Goal: Obtain resource: Download file/media

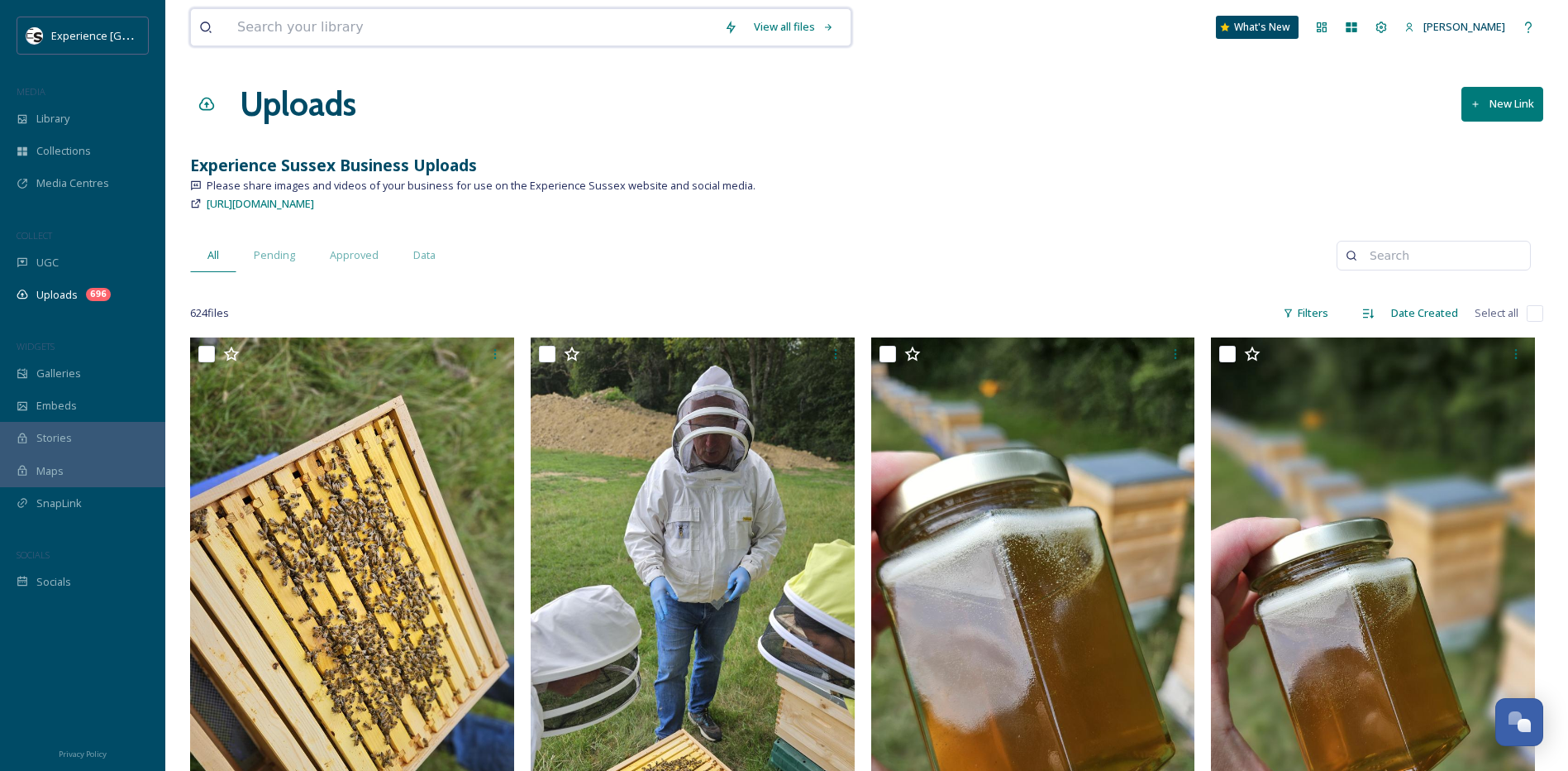
click at [297, 22] on input at bounding box center [472, 27] width 487 height 36
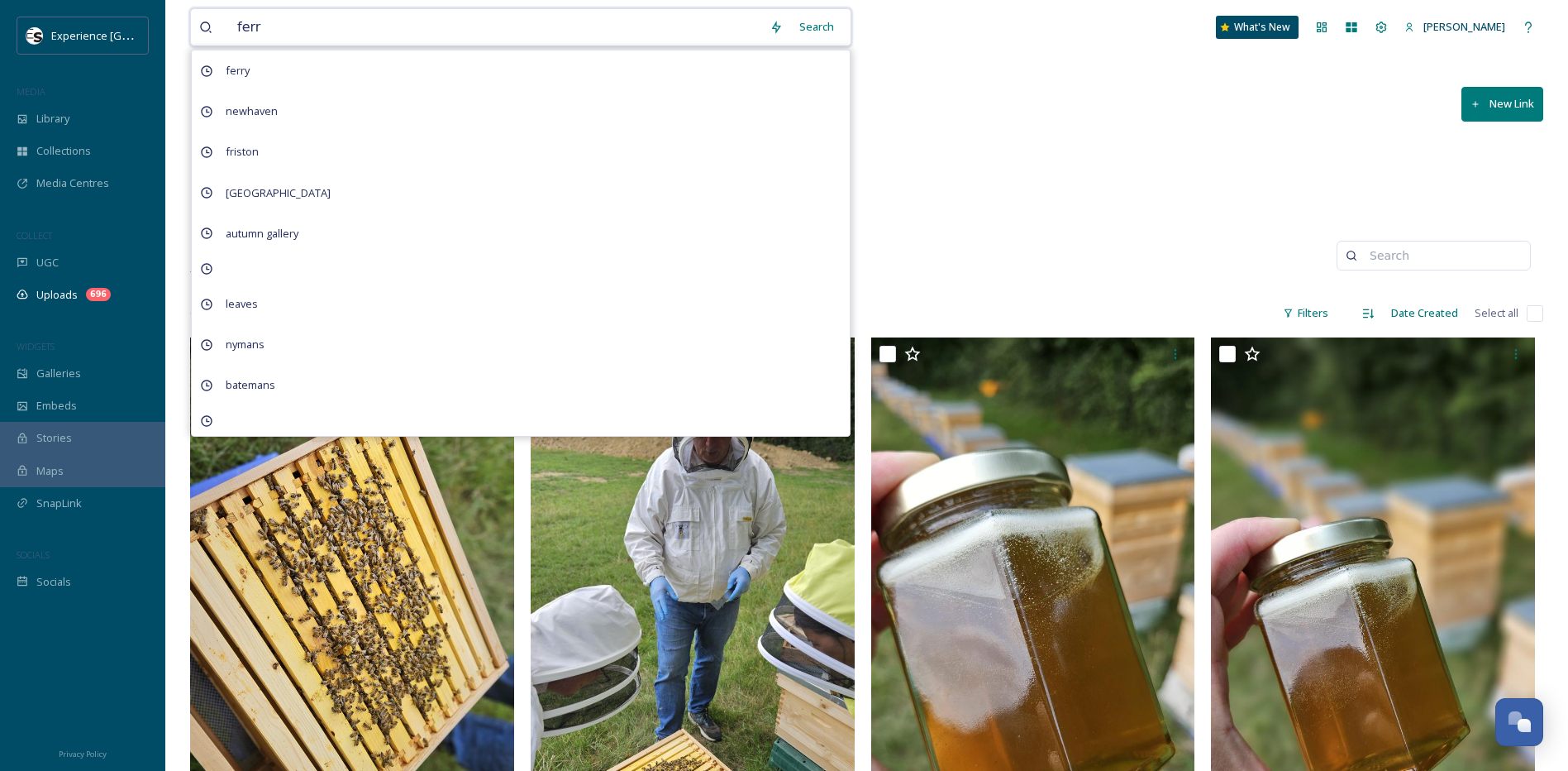
type input "ferry"
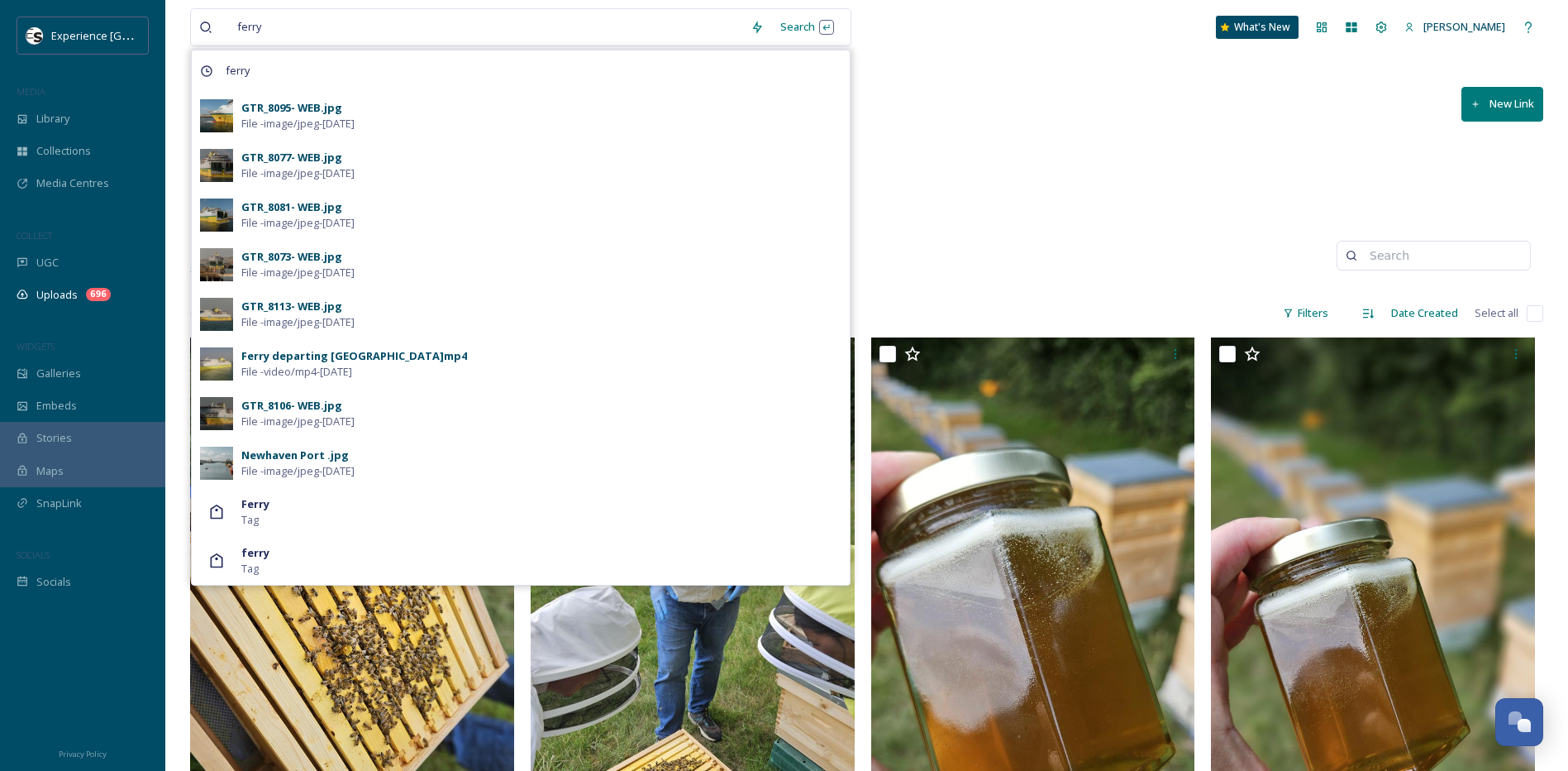
click at [308, 209] on div "GTR_8081- WEB.jpg" at bounding box center [291, 207] width 101 height 15
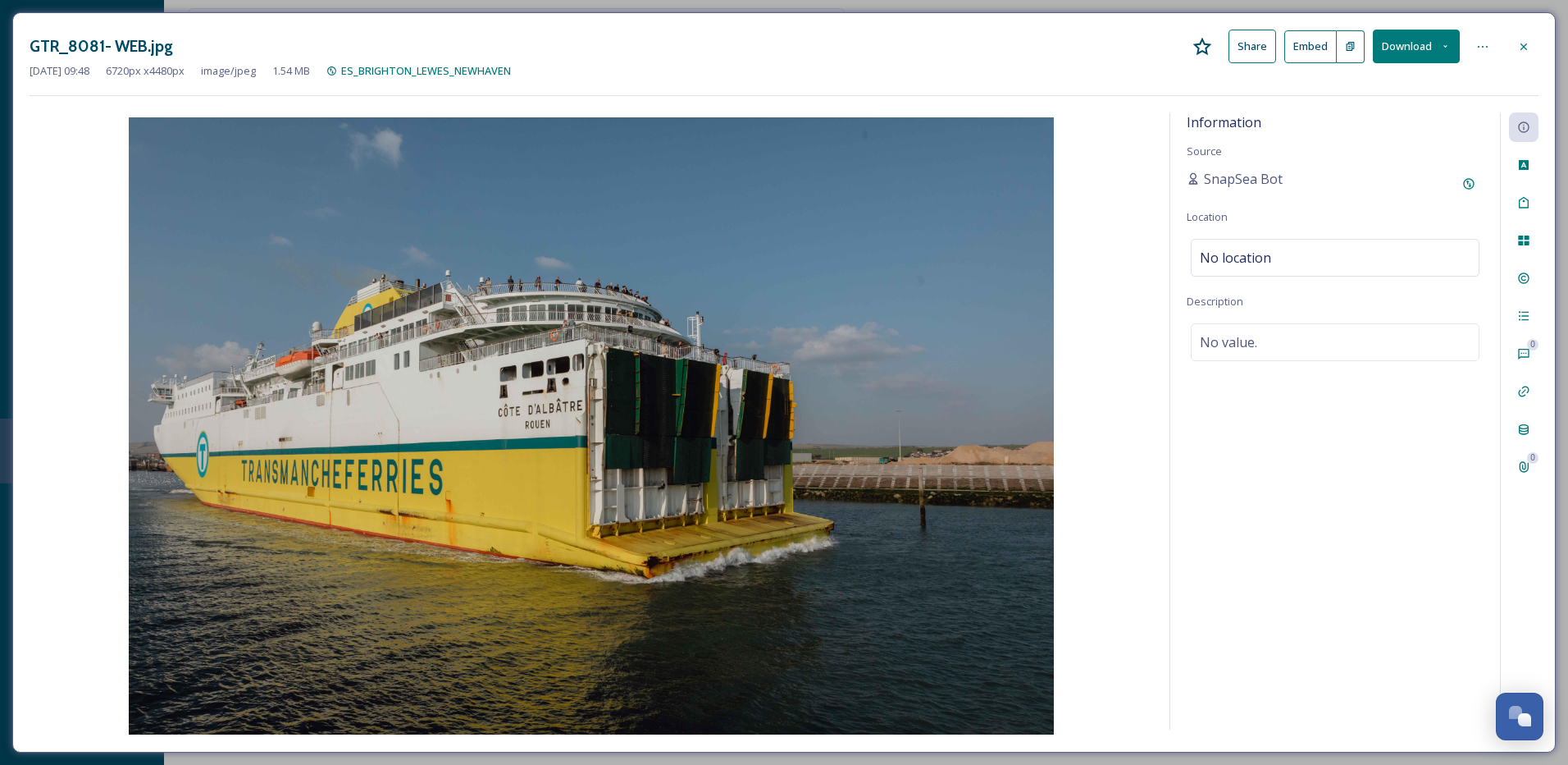
click at [1530, 47] on div at bounding box center [1524, 47] width 30 height 30
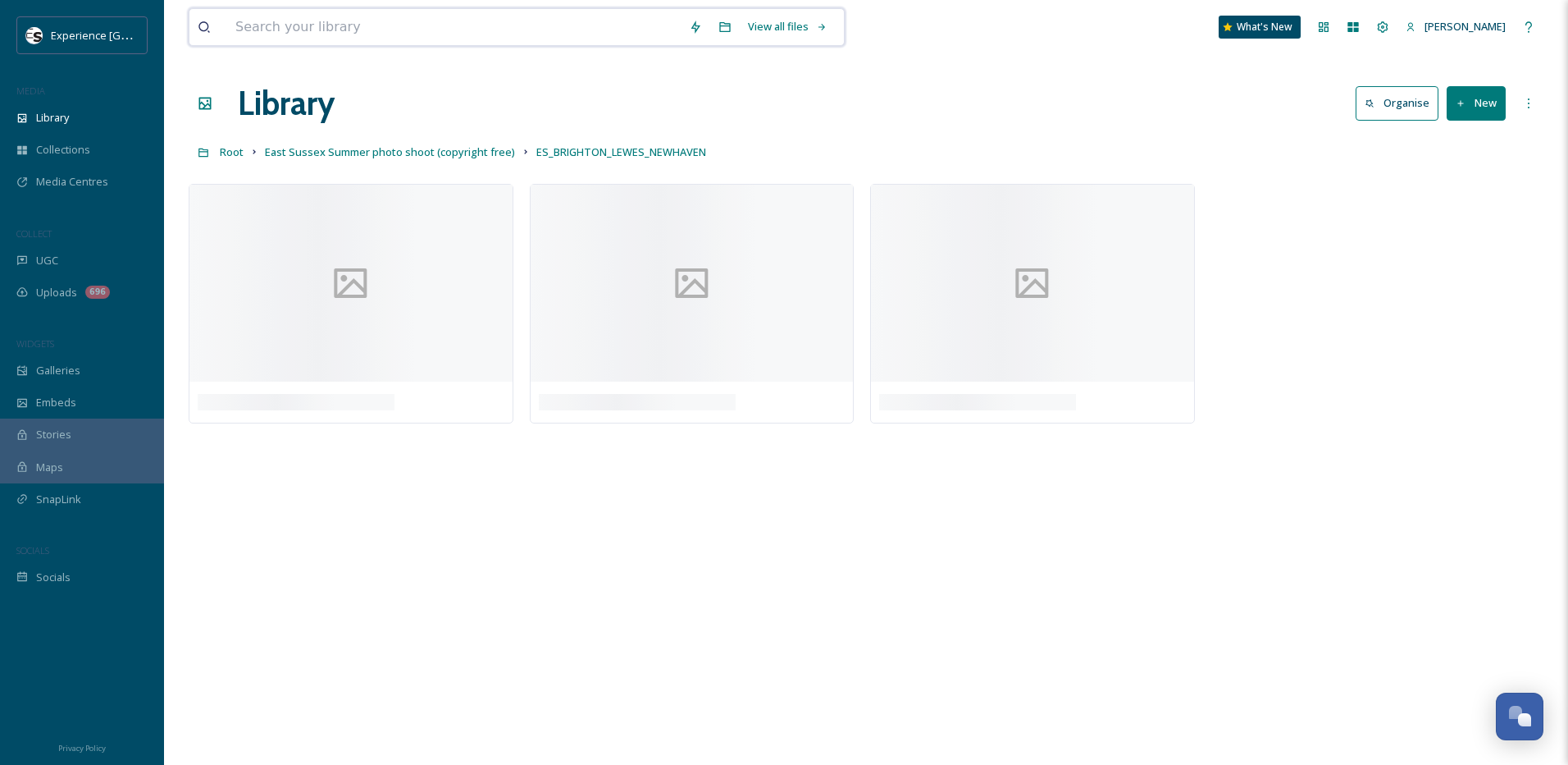
click at [389, 33] on input at bounding box center [454, 27] width 453 height 36
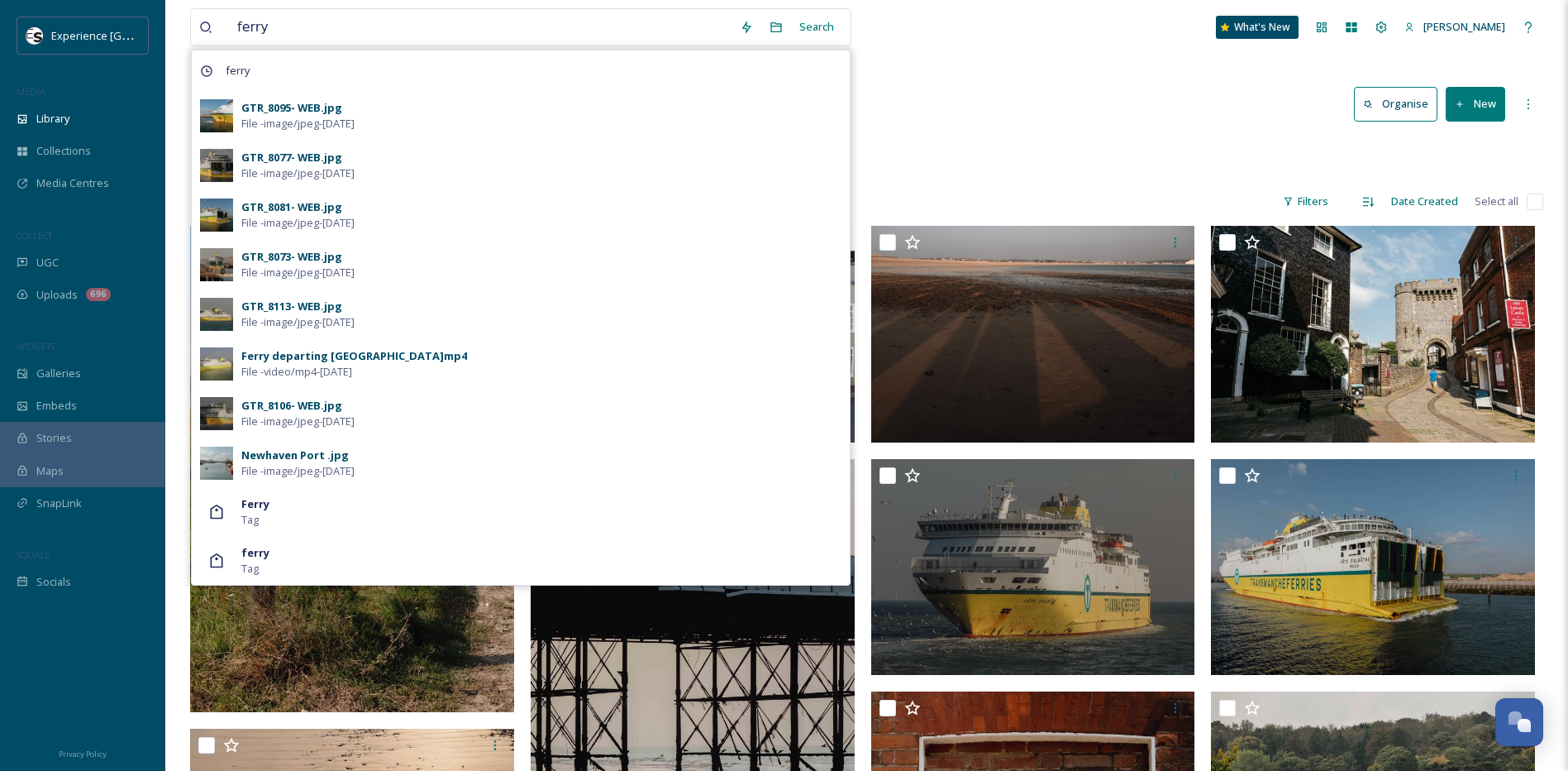
click at [1018, 93] on div "Library Organise New" at bounding box center [867, 104] width 1353 height 50
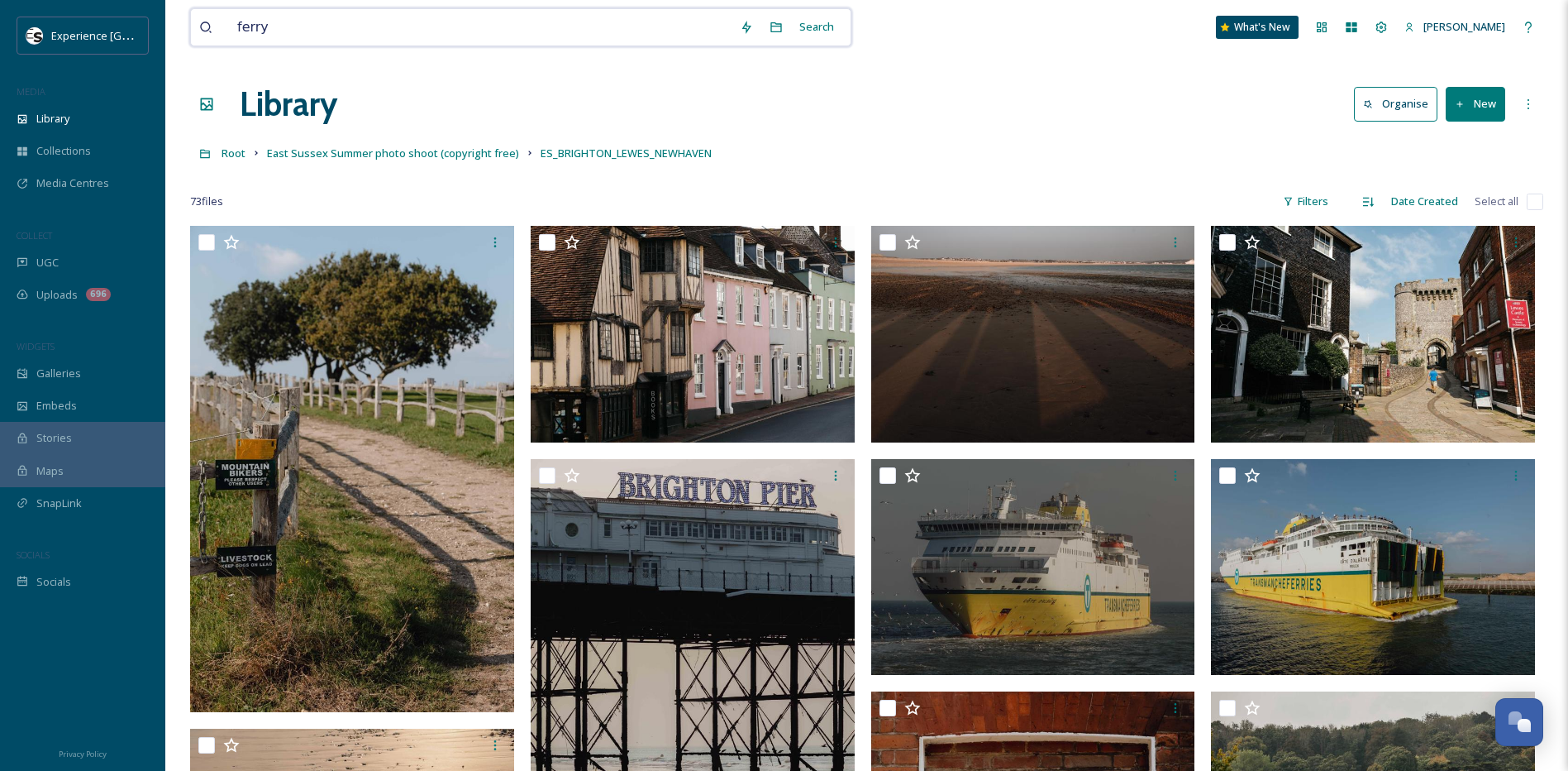
drag, startPoint x: 262, startPoint y: 24, endPoint x: 136, endPoint y: 15, distance: 126.3
type input "port"
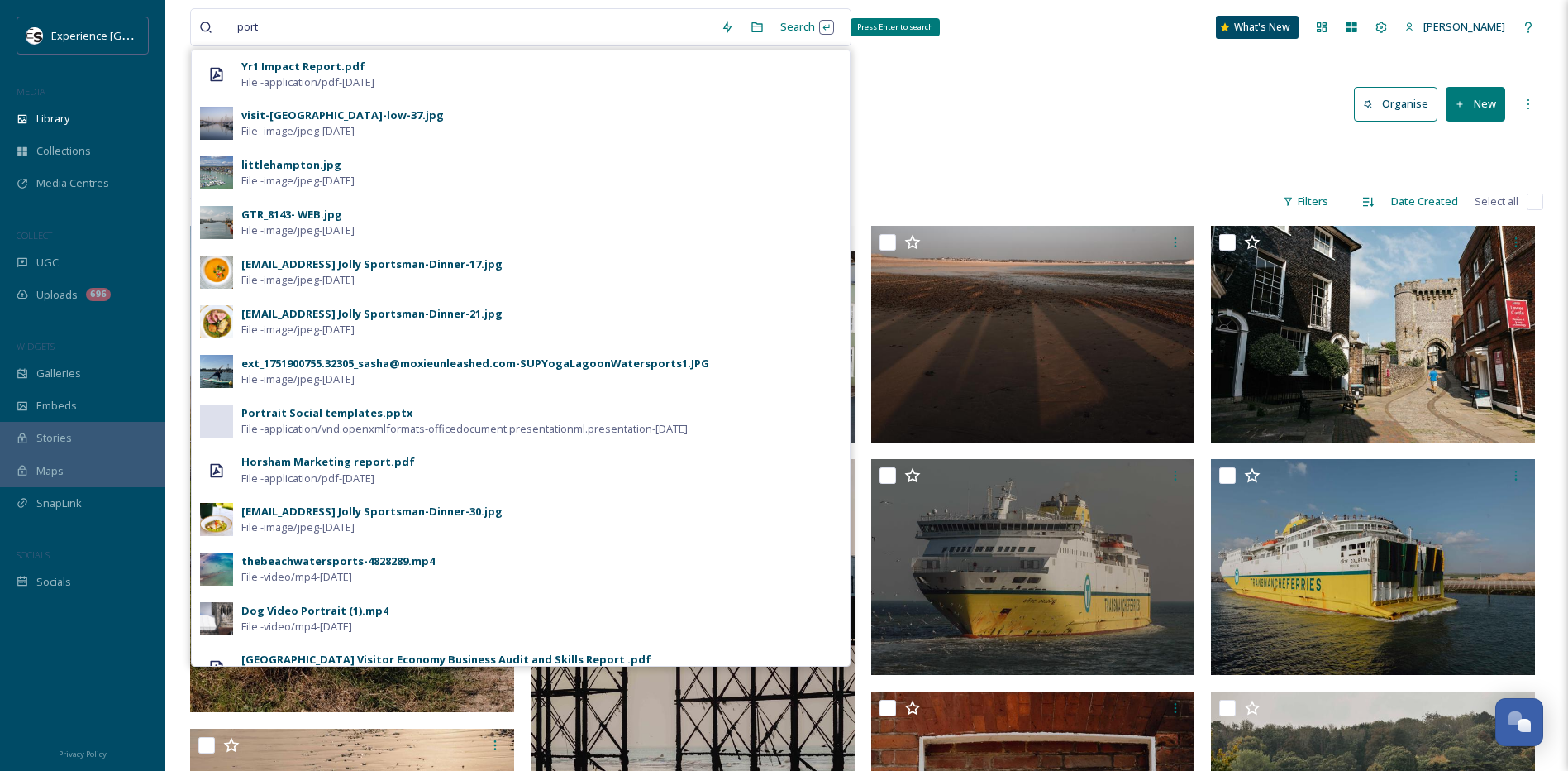
click at [793, 24] on div "Search Press Enter to search" at bounding box center [807, 27] width 70 height 33
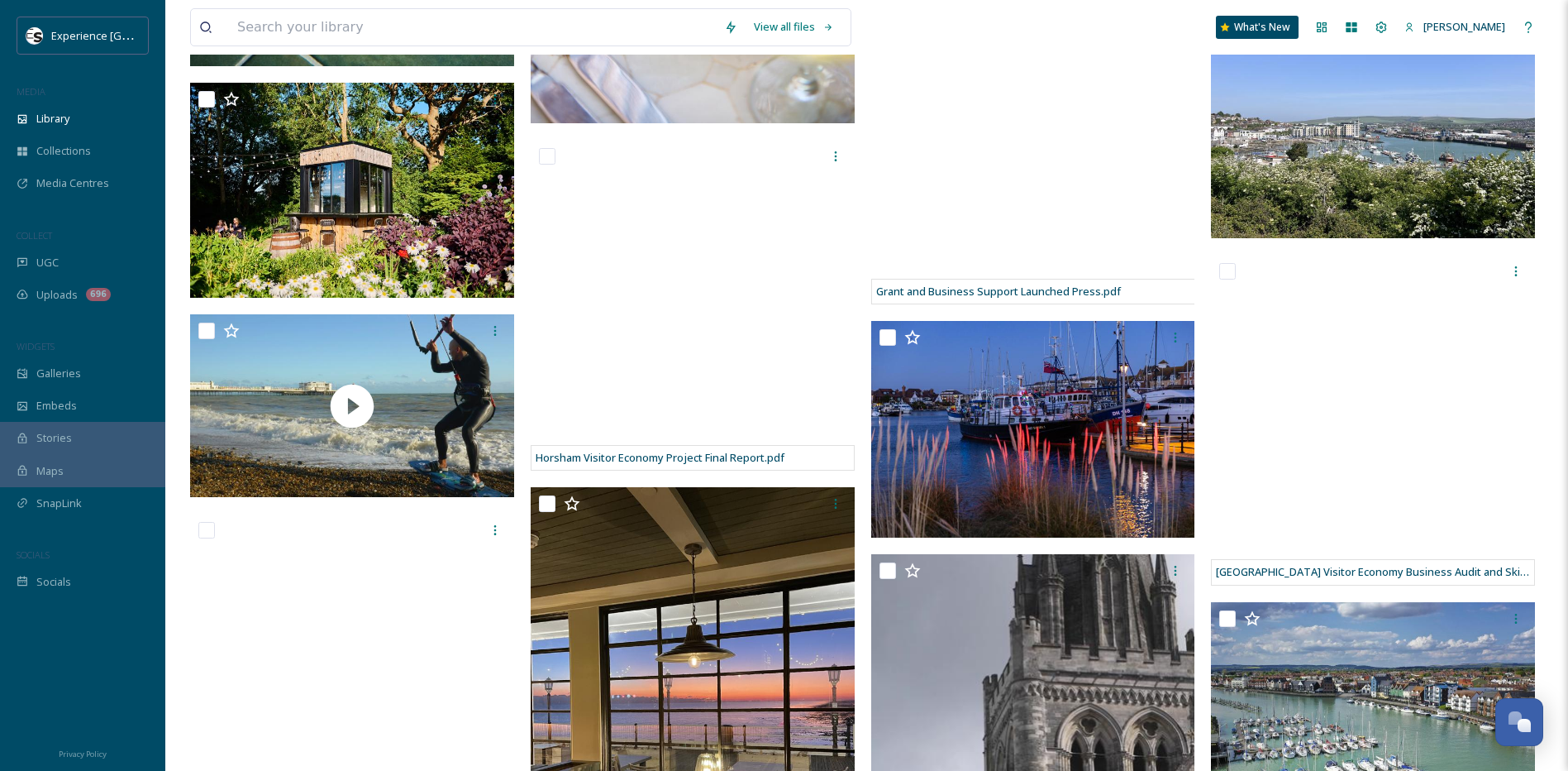
scroll to position [1406, 0]
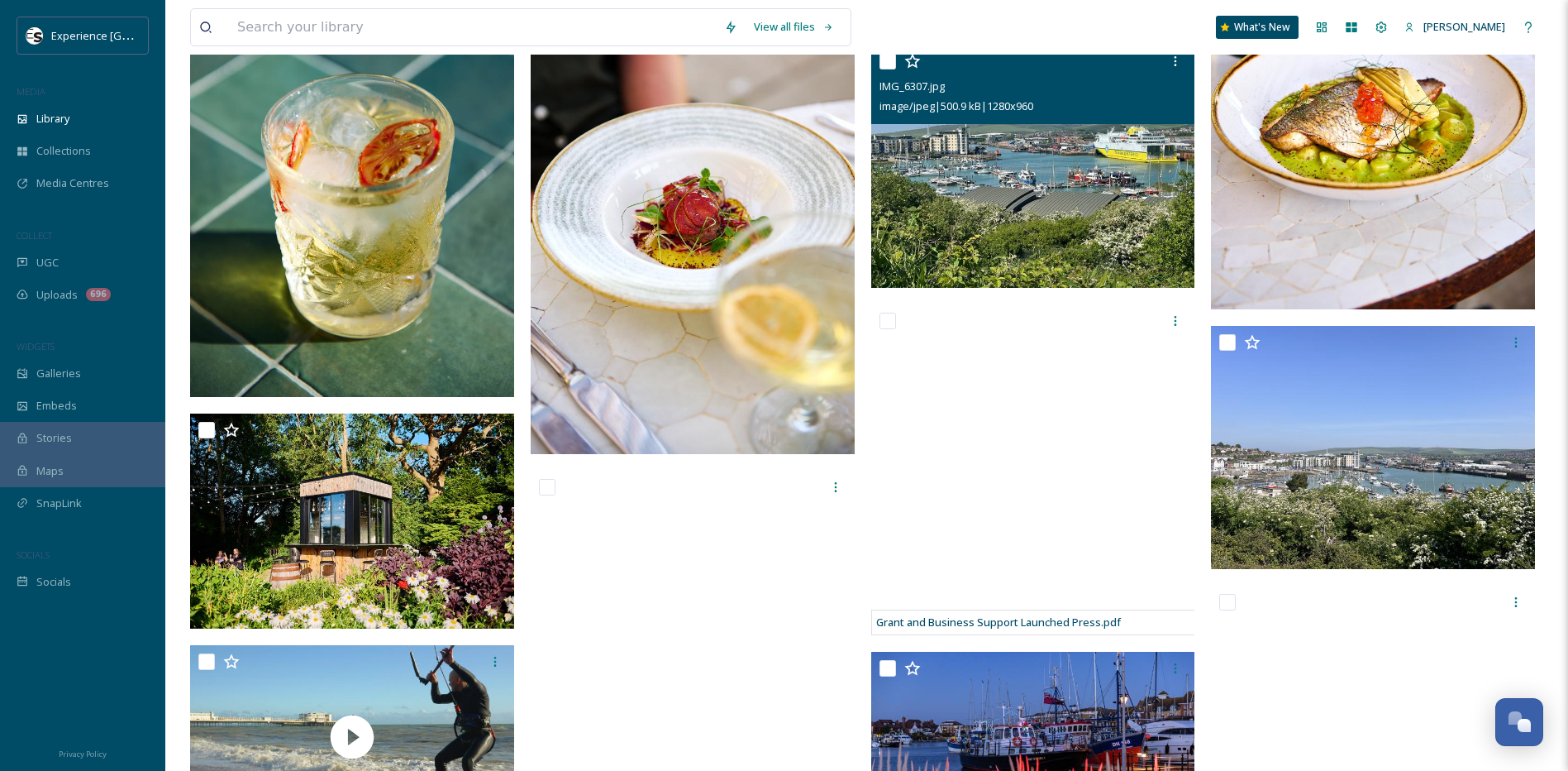
click at [1042, 220] on img at bounding box center [1033, 166] width 324 height 243
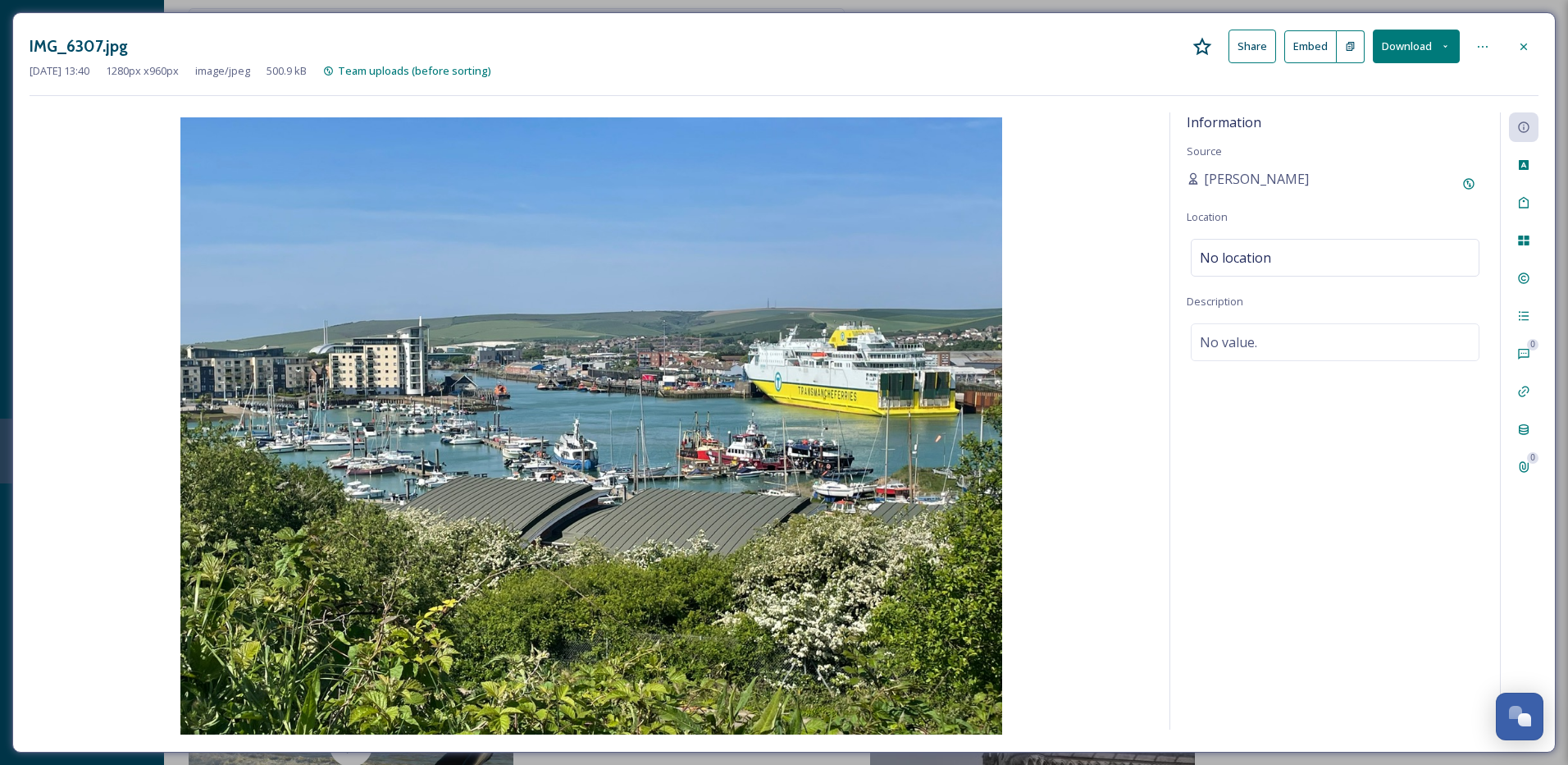
click at [1444, 49] on icon at bounding box center [1446, 47] width 11 height 11
click at [1396, 112] on span "Download Medium (1080 x 810)" at bounding box center [1375, 115] width 152 height 15
click at [1528, 48] on icon at bounding box center [1524, 47] width 13 height 14
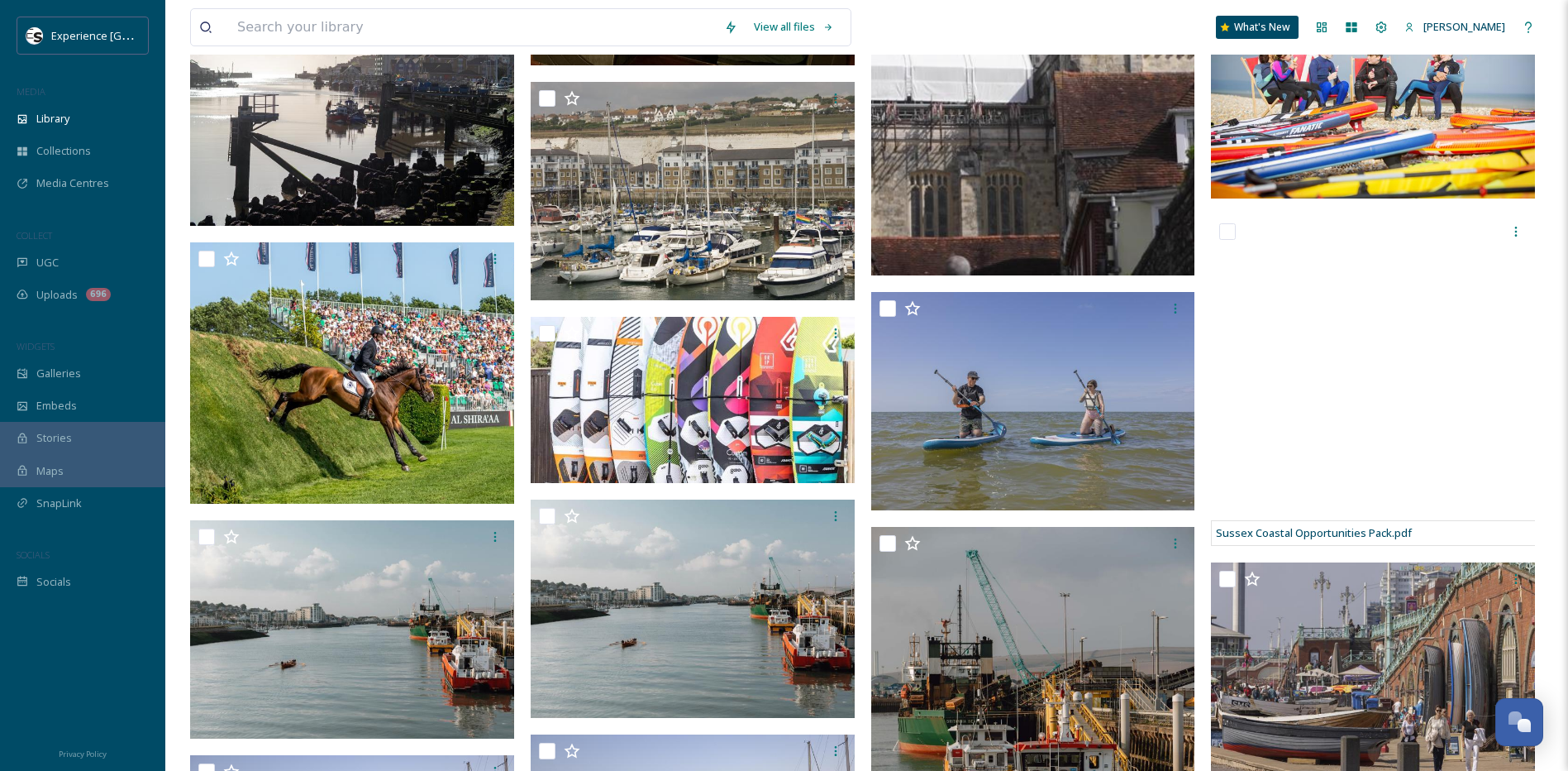
scroll to position [2812, 0]
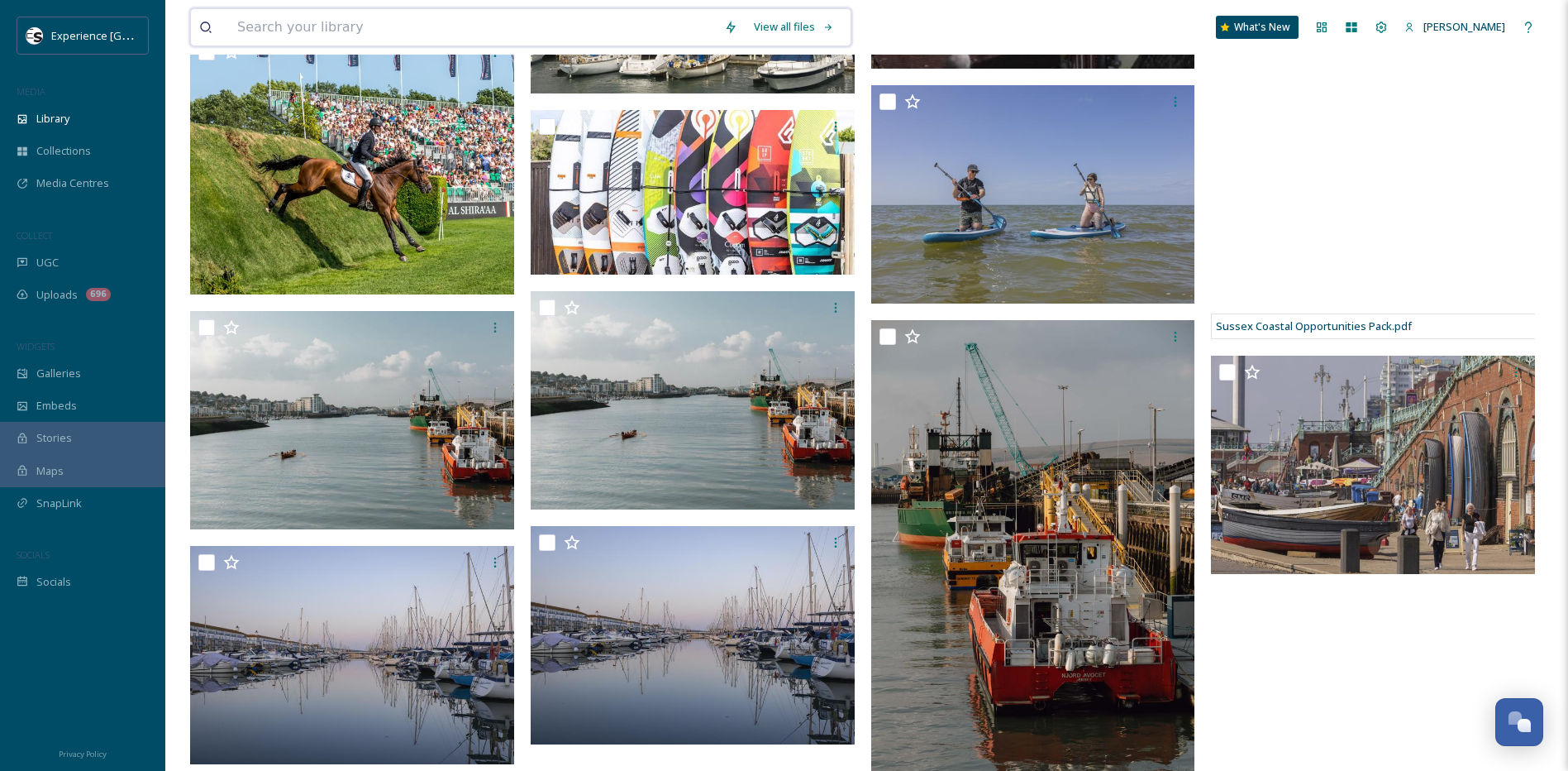
click at [396, 35] on input at bounding box center [472, 27] width 487 height 36
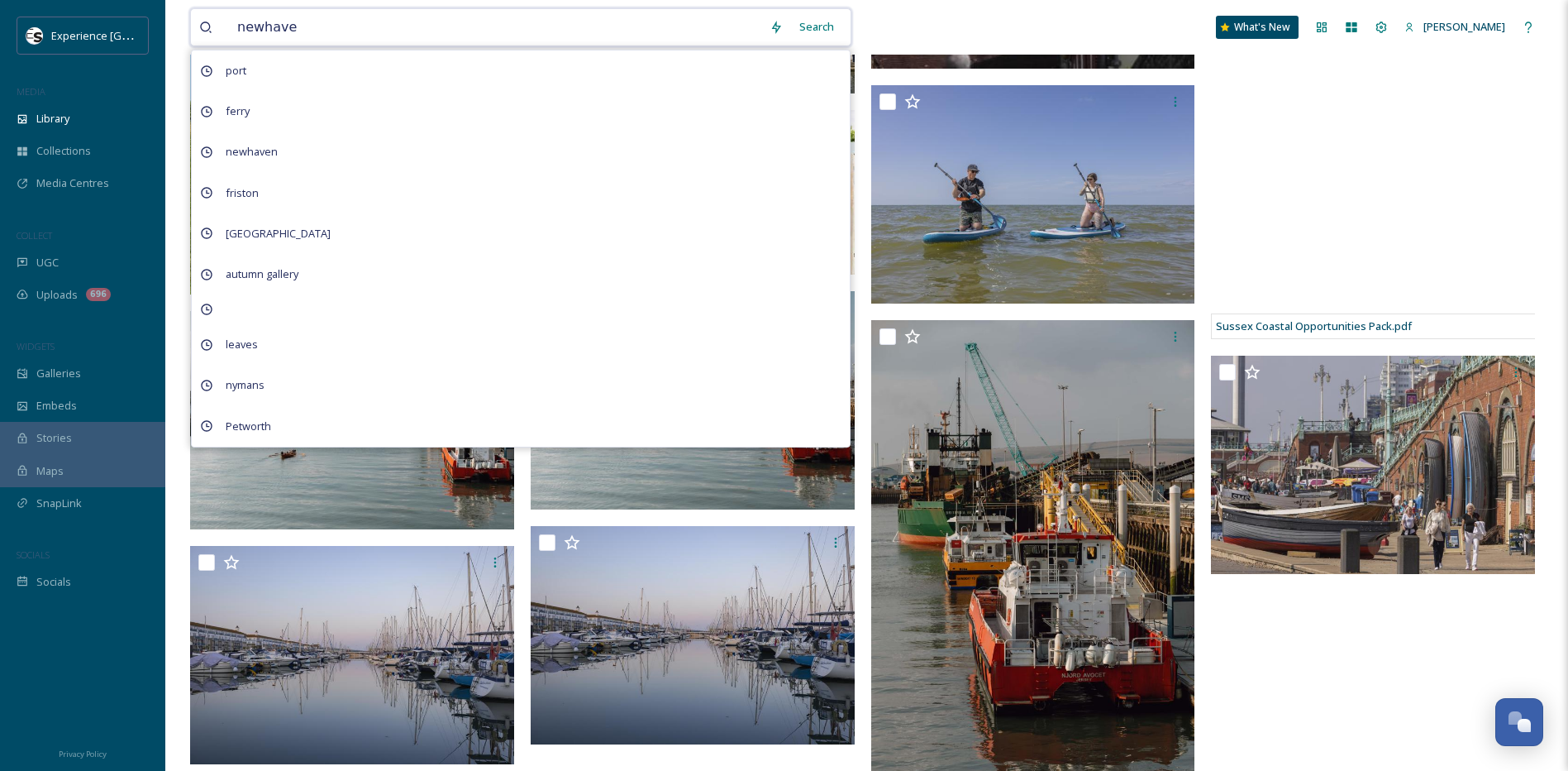
type input "newhaven"
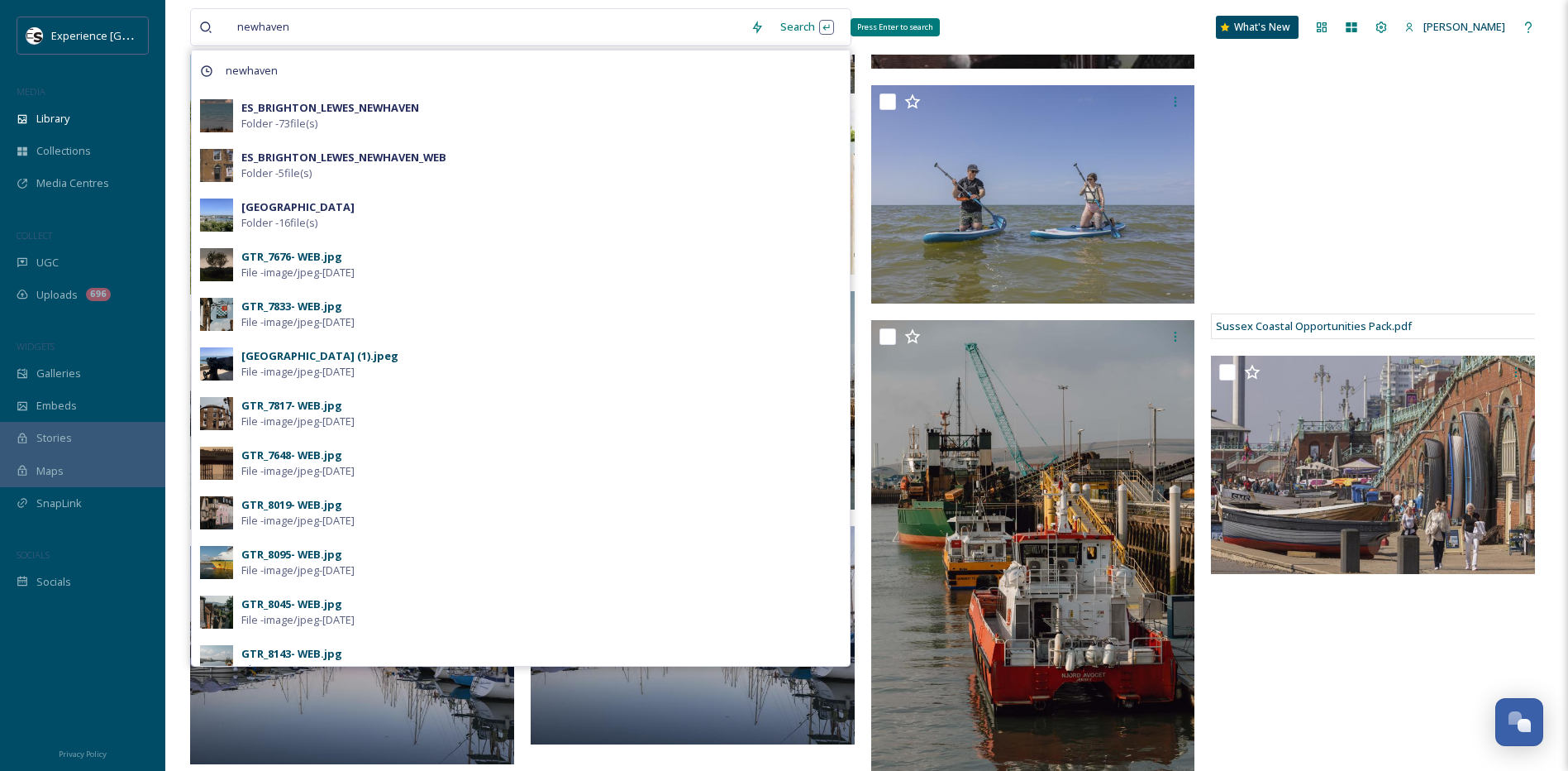
click at [802, 31] on div "Search Press Enter to search" at bounding box center [807, 27] width 70 height 33
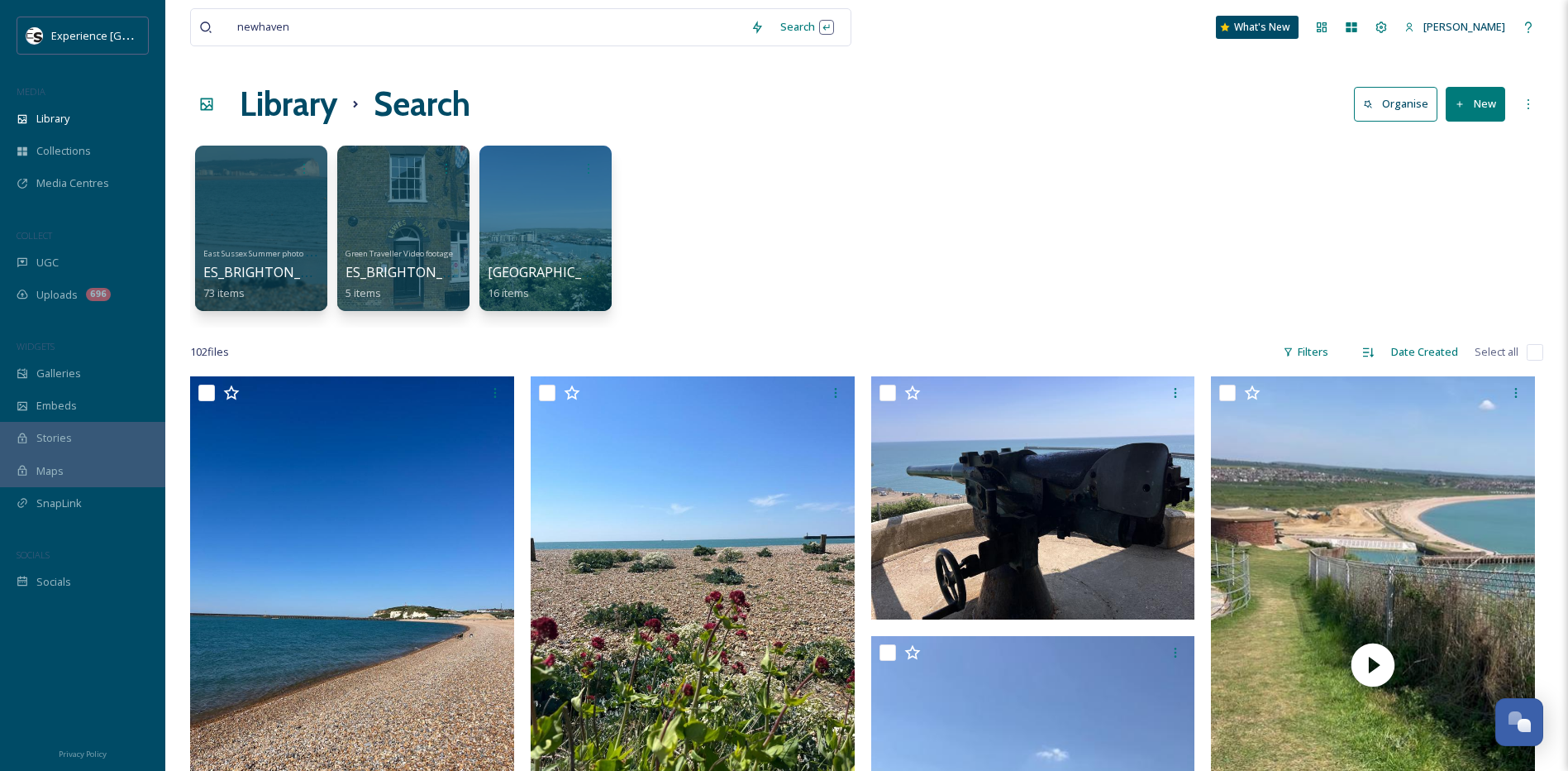
click at [866, 25] on div "newhaven Search" at bounding box center [547, 27] width 714 height 38
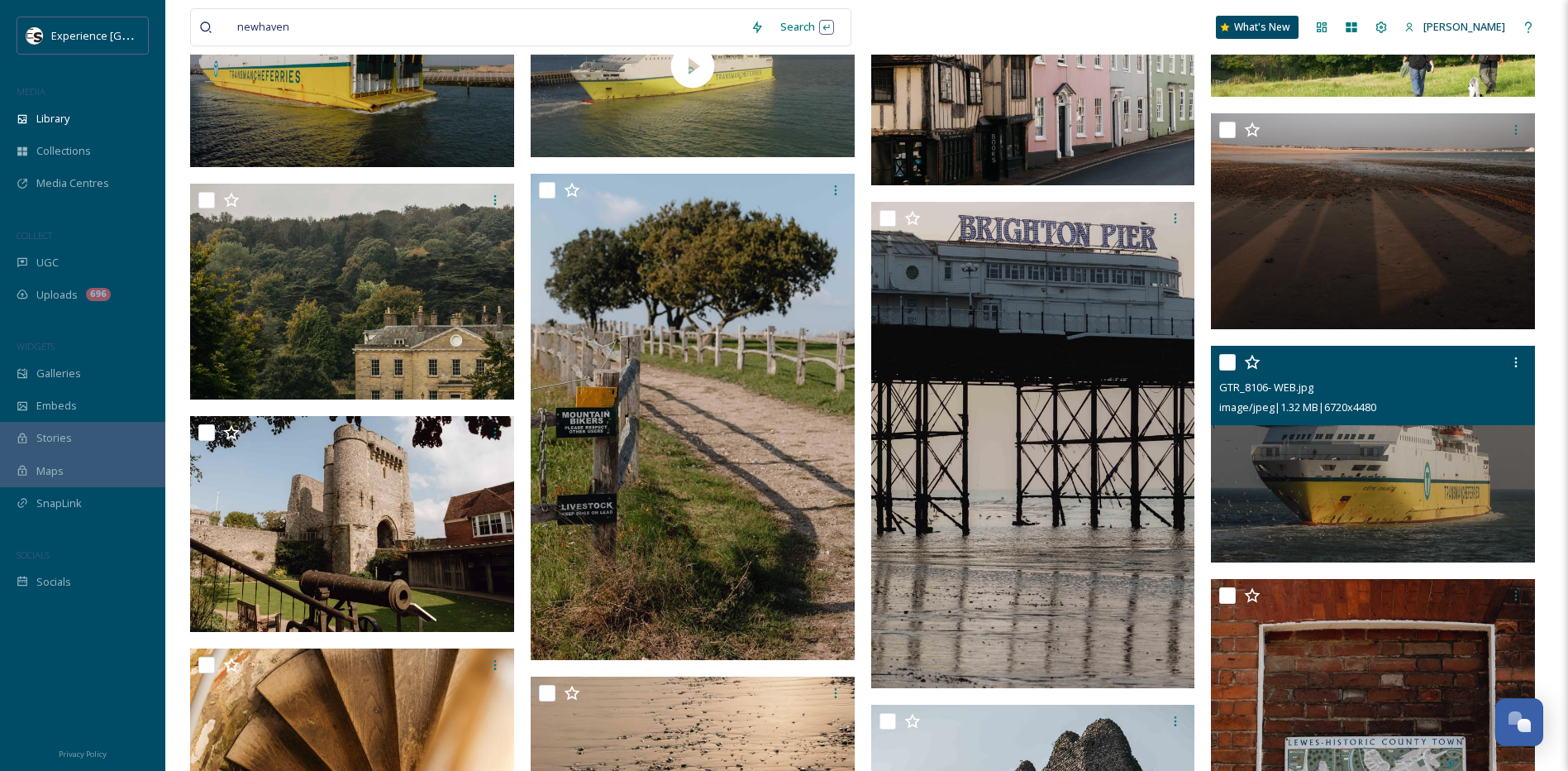
scroll to position [2812, 0]
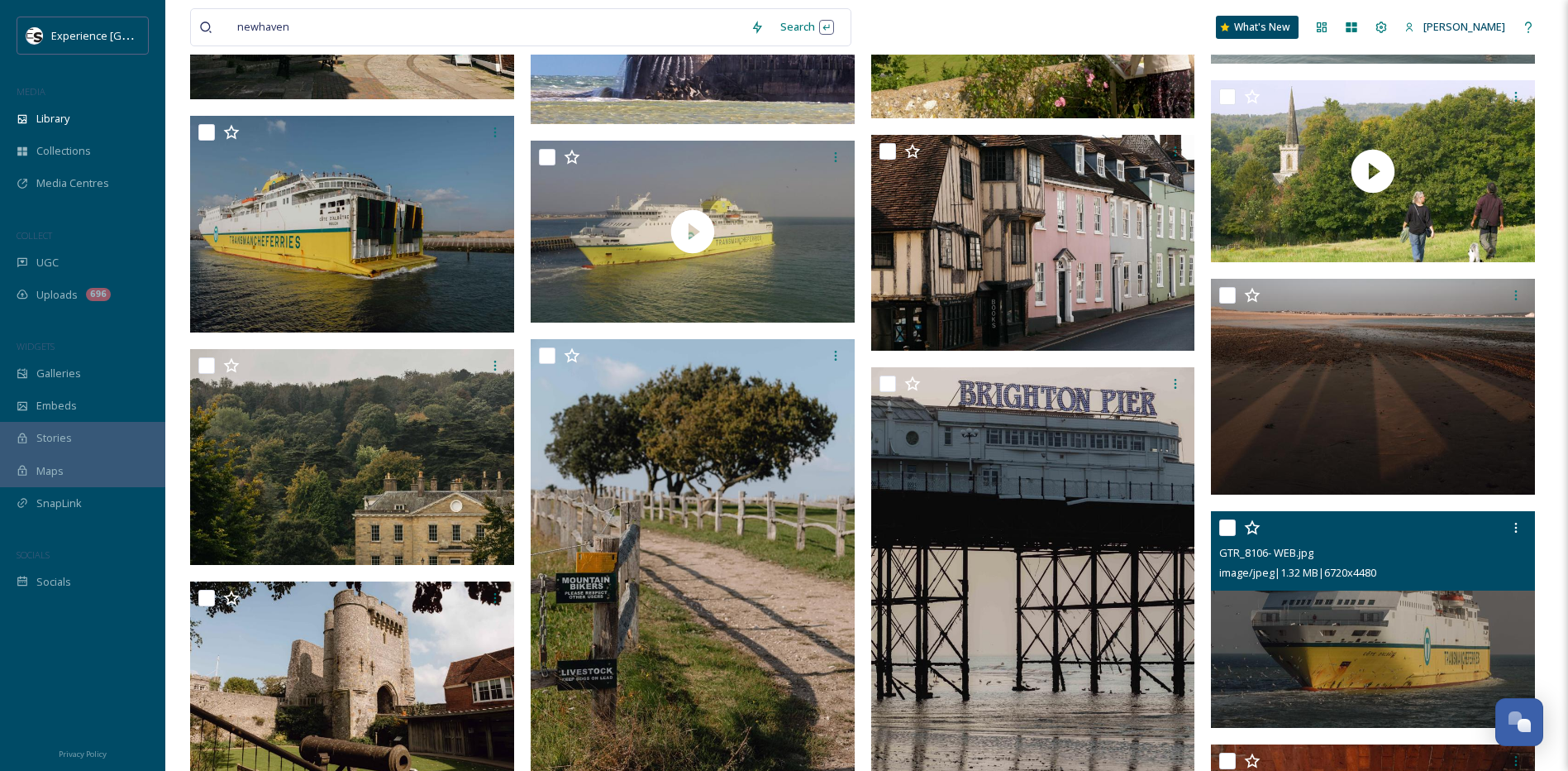
click at [1396, 634] on img at bounding box center [1373, 619] width 324 height 217
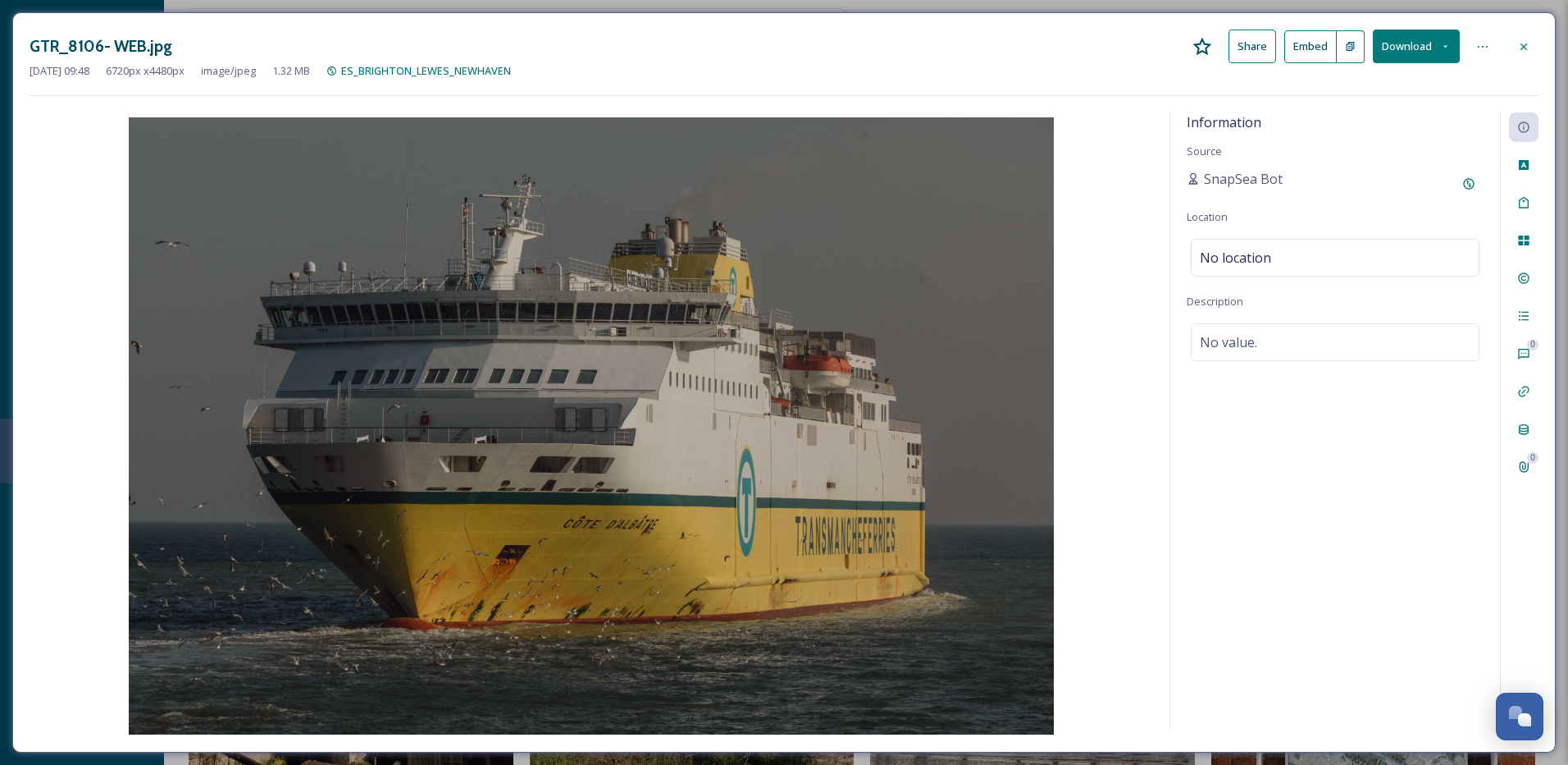
click at [1451, 44] on button "Download" at bounding box center [1416, 46] width 87 height 33
click at [1397, 141] on span "Download Medium (1080 x 720)" at bounding box center [1371, 148] width 152 height 15
click at [1525, 43] on icon at bounding box center [1524, 47] width 13 height 14
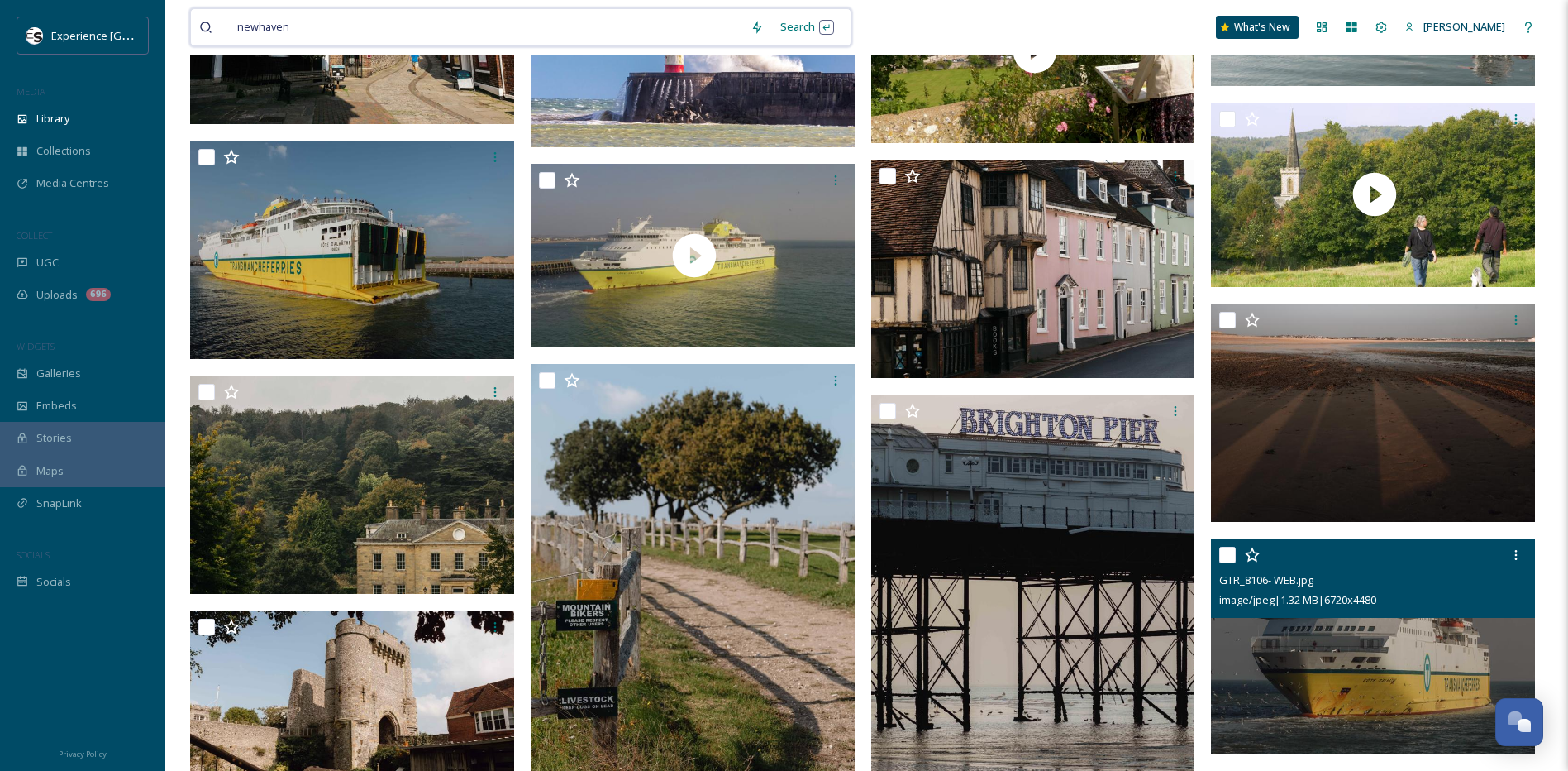
click at [448, 25] on input at bounding box center [521, 27] width 443 height 36
drag, startPoint x: 297, startPoint y: 31, endPoint x: 203, endPoint y: 28, distance: 94.0
click at [203, 28] on div "newhaven" at bounding box center [471, 27] width 543 height 36
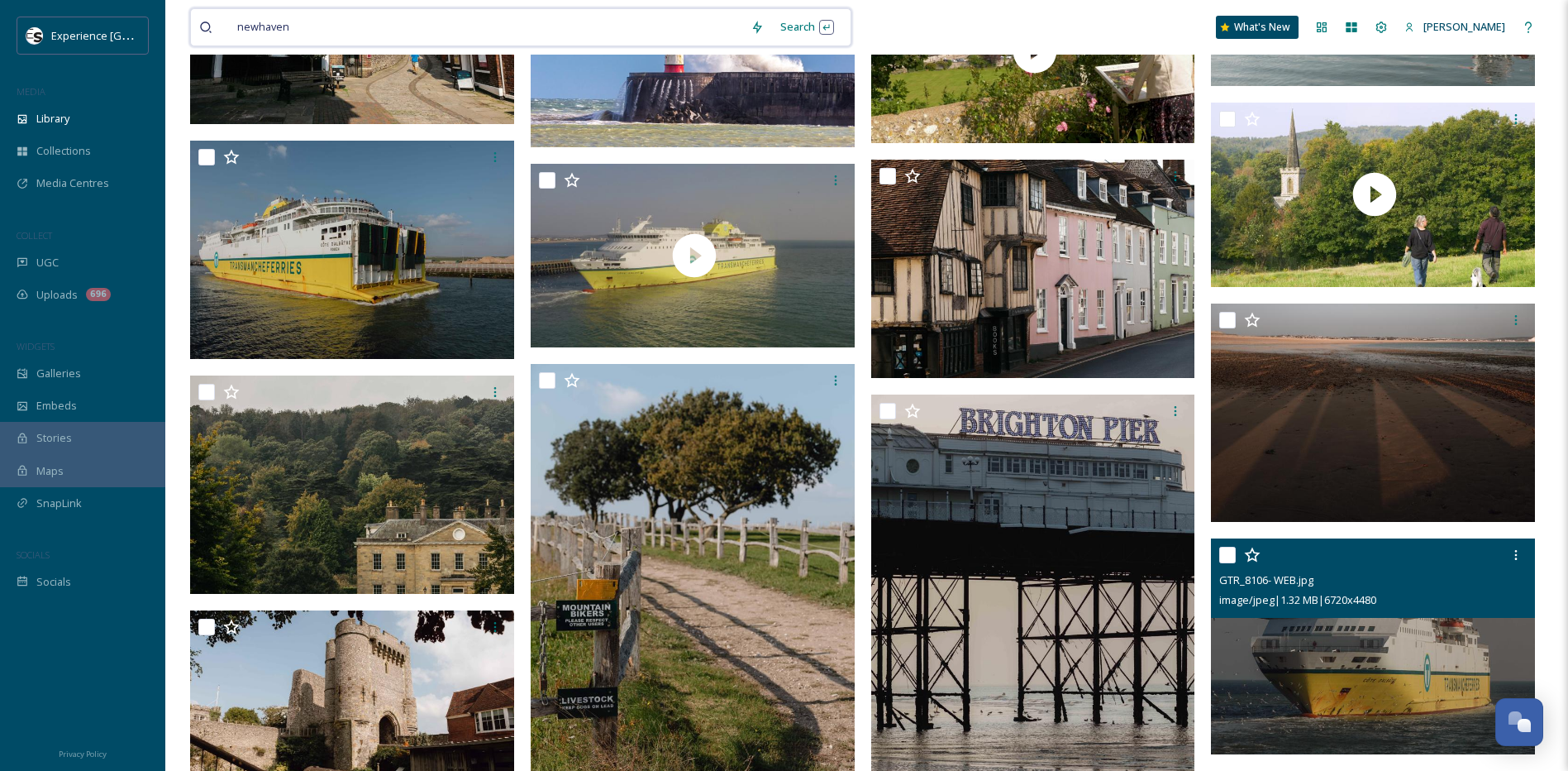
click at [260, 26] on span "newhaven" at bounding box center [264, 26] width 69 height 24
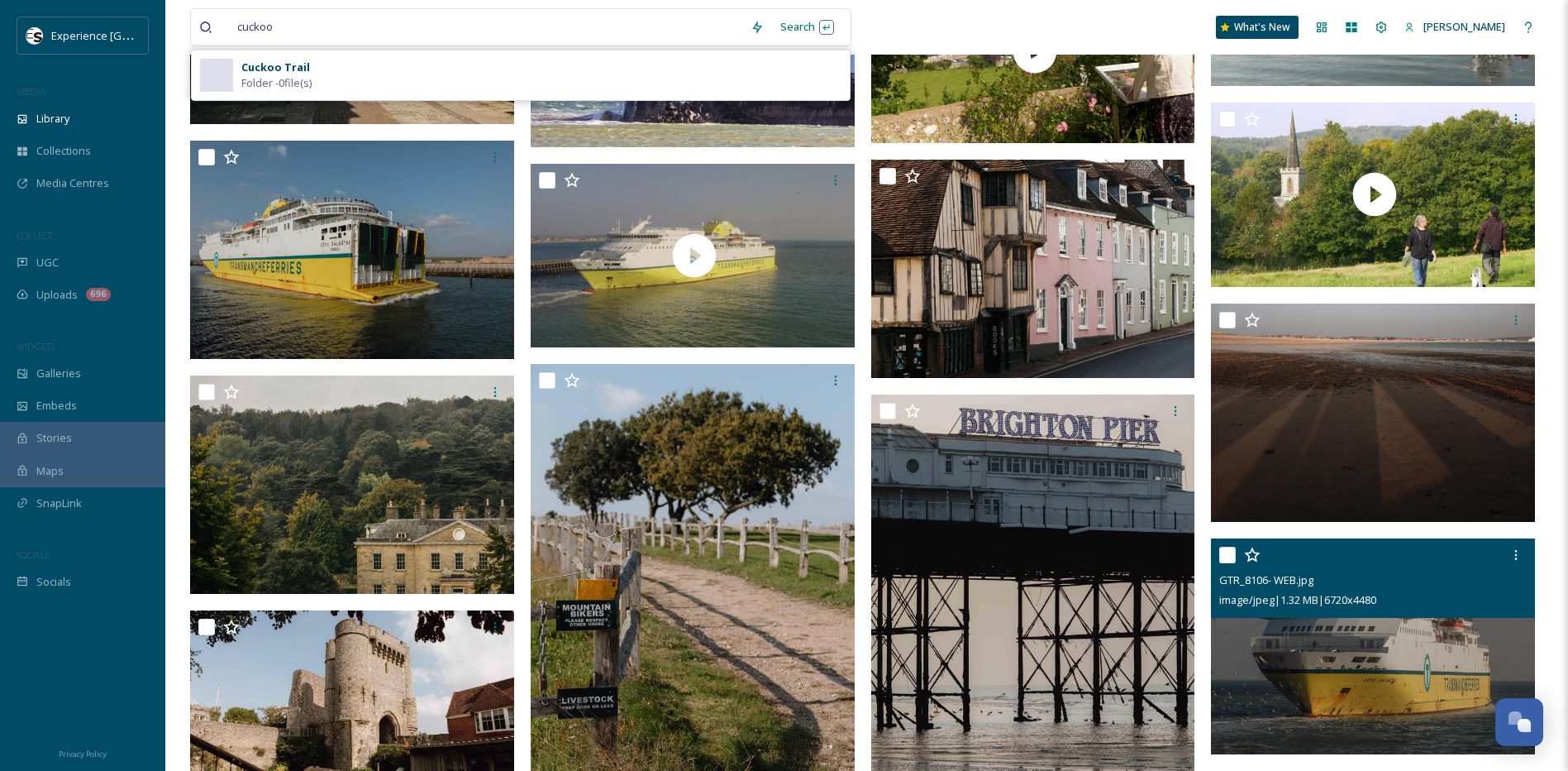
click at [265, 61] on strong "Cuckoo Trail" at bounding box center [276, 67] width 69 height 15
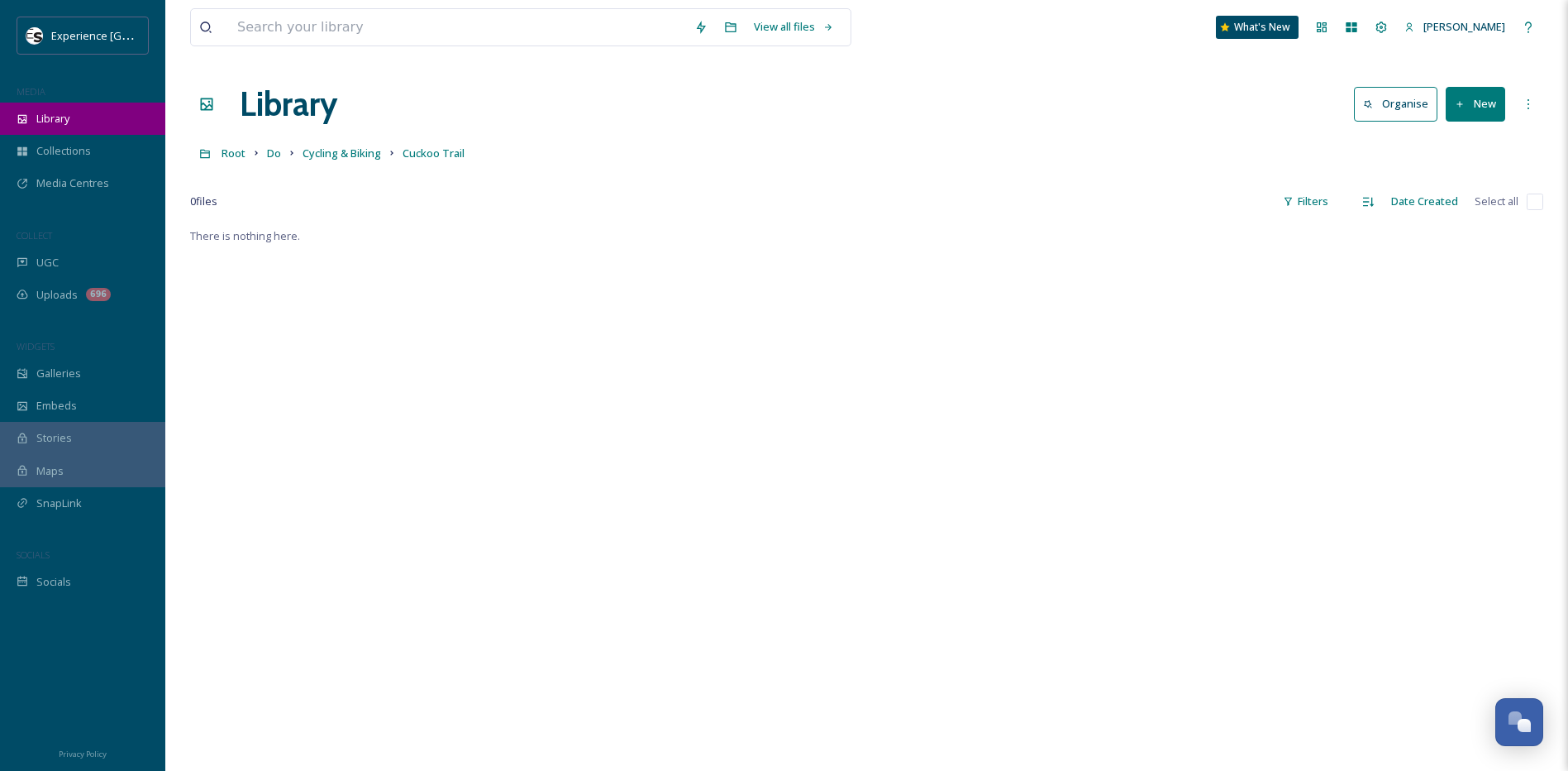
click at [58, 120] on span "Library" at bounding box center [53, 118] width 33 height 15
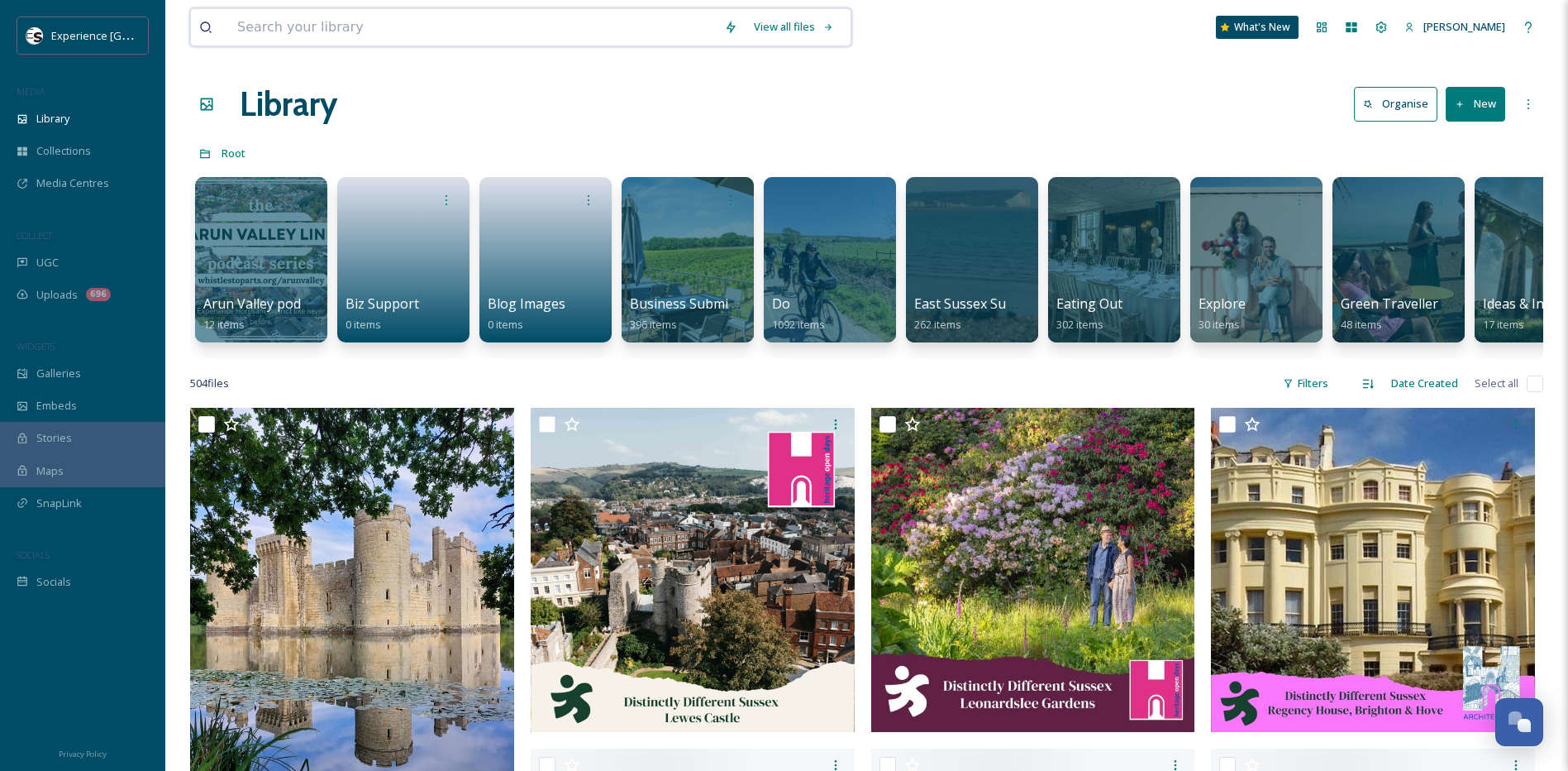
click at [637, 27] on input at bounding box center [472, 27] width 487 height 36
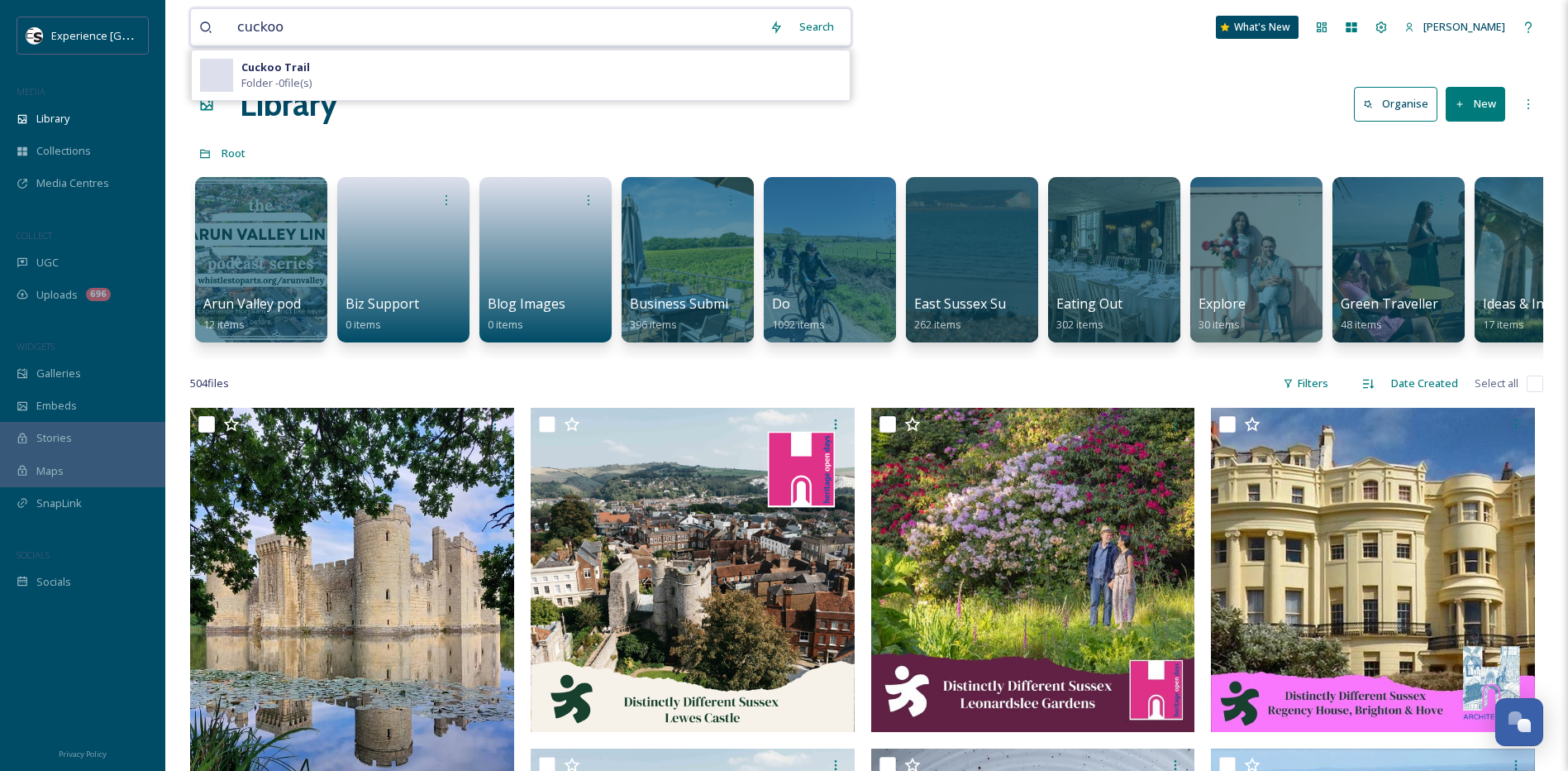
type input "cuckoo"
click at [791, 30] on div "Search" at bounding box center [816, 27] width 52 height 33
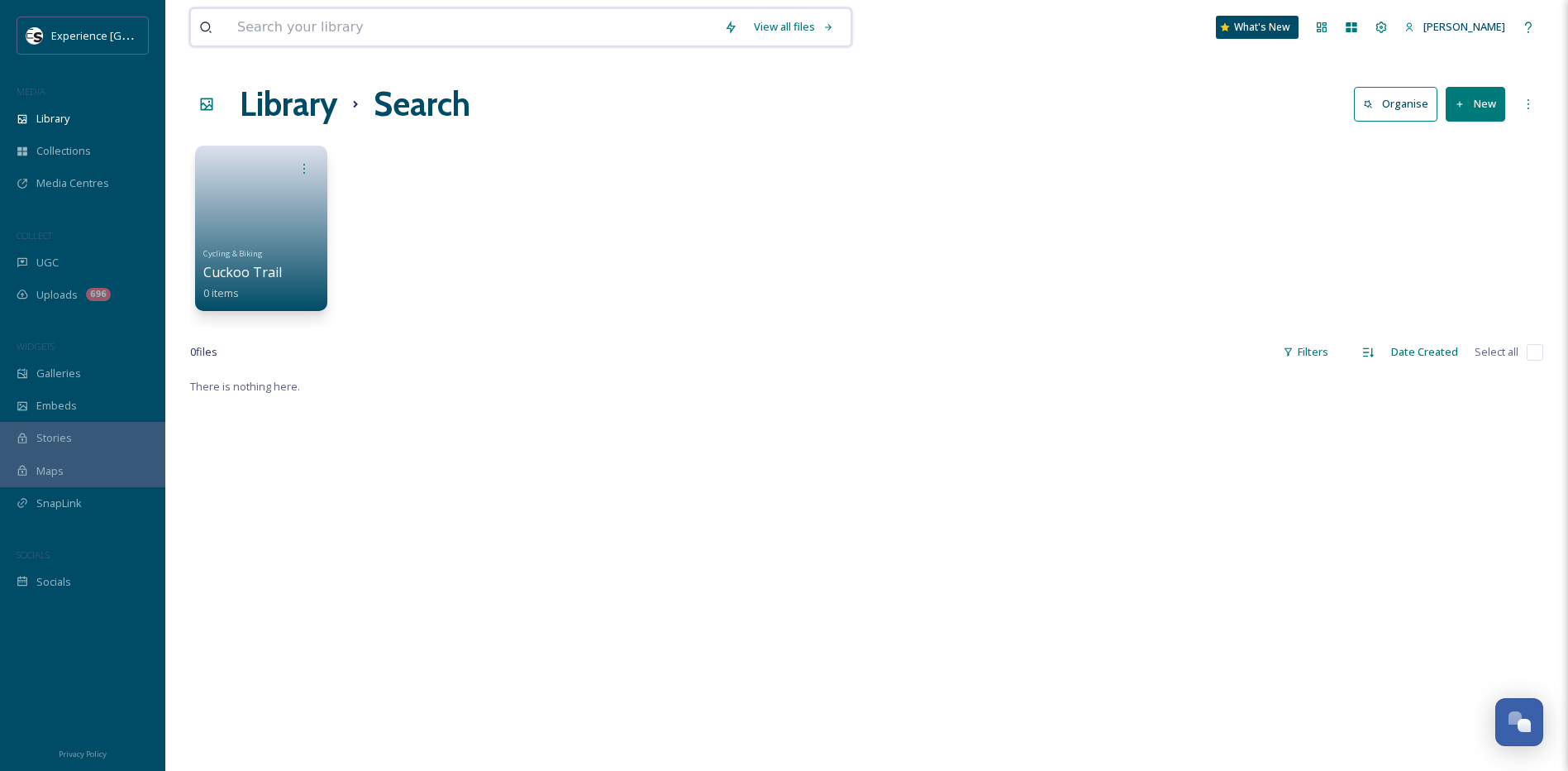
click at [357, 23] on input at bounding box center [472, 27] width 487 height 36
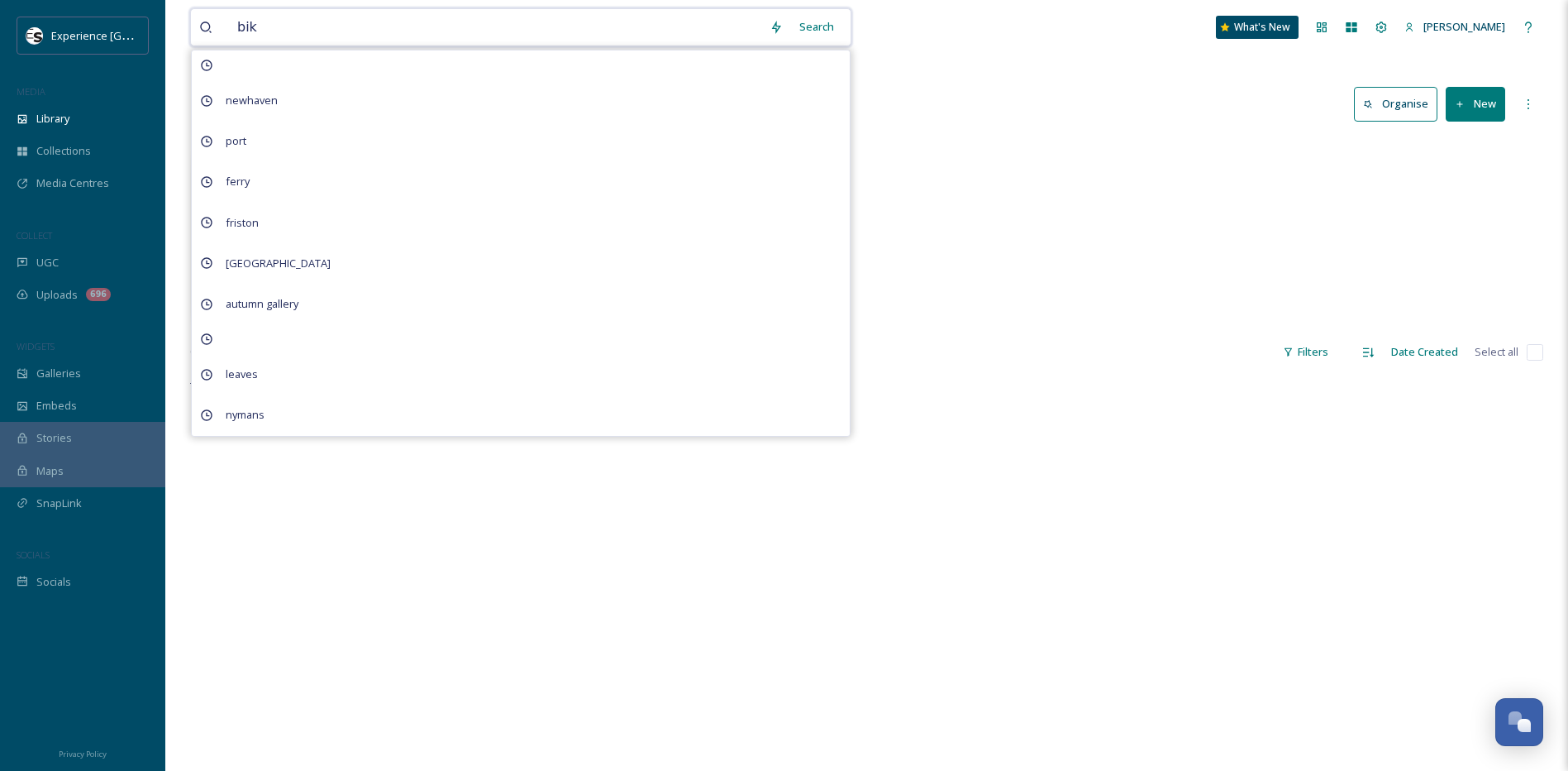
type input "bike"
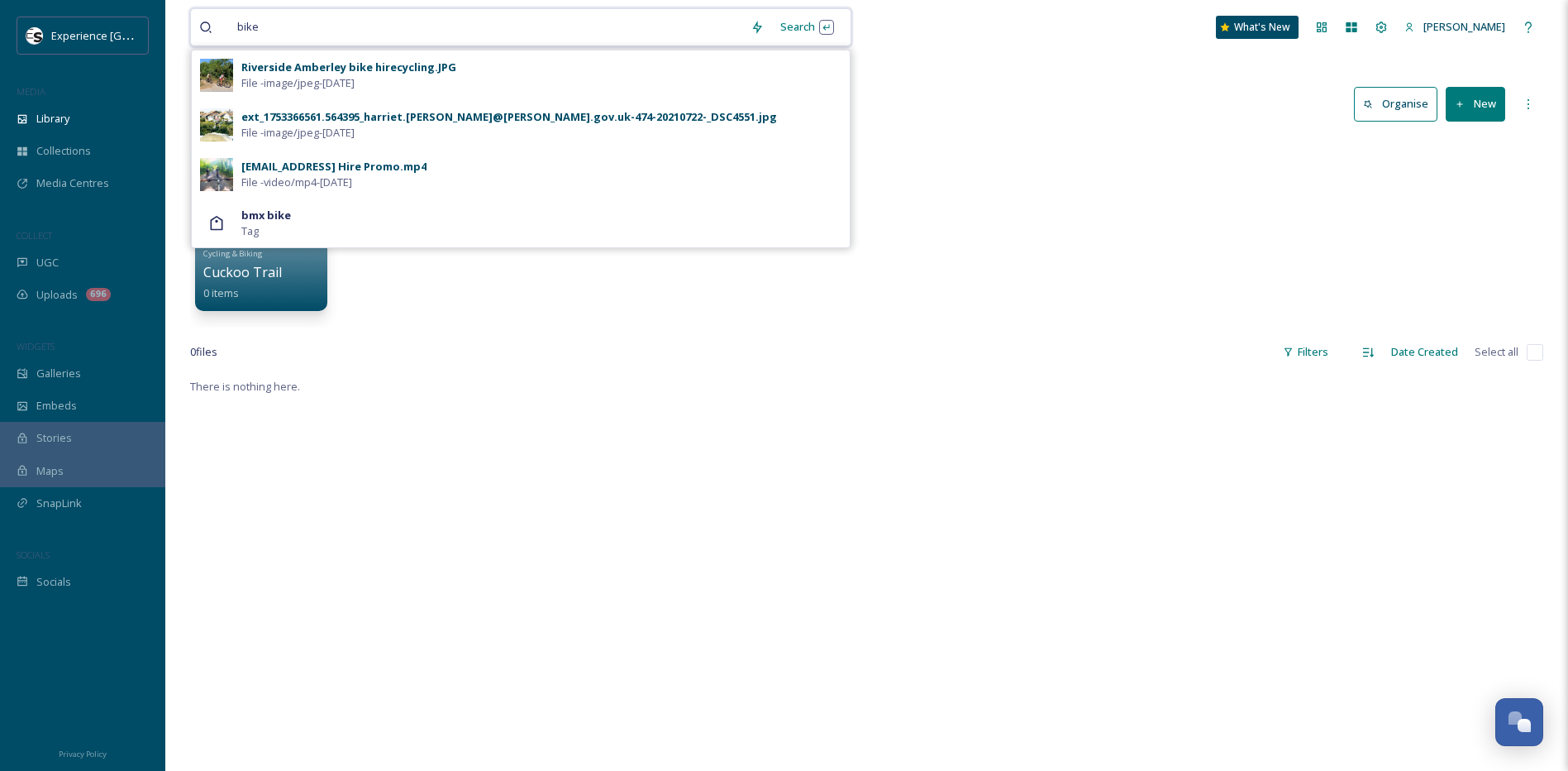
drag, startPoint x: 271, startPoint y: 30, endPoint x: 197, endPoint y: 30, distance: 74.0
click at [197, 30] on div "bike Search Riverside Amberley bike hirecycling.JPG File - image/jpeg - [DATE] …" at bounding box center [521, 27] width 661 height 38
type input "b"
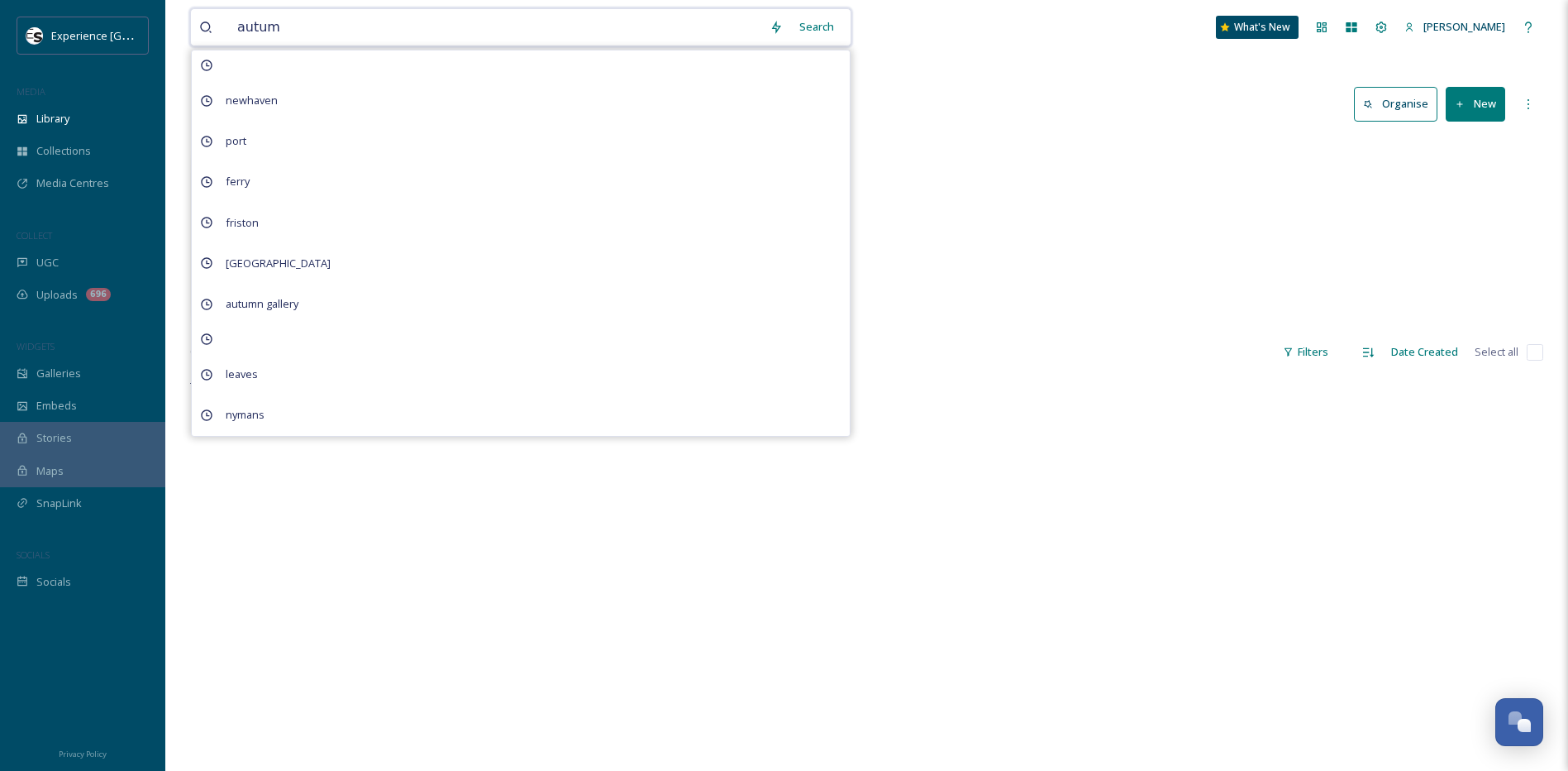
type input "autumn"
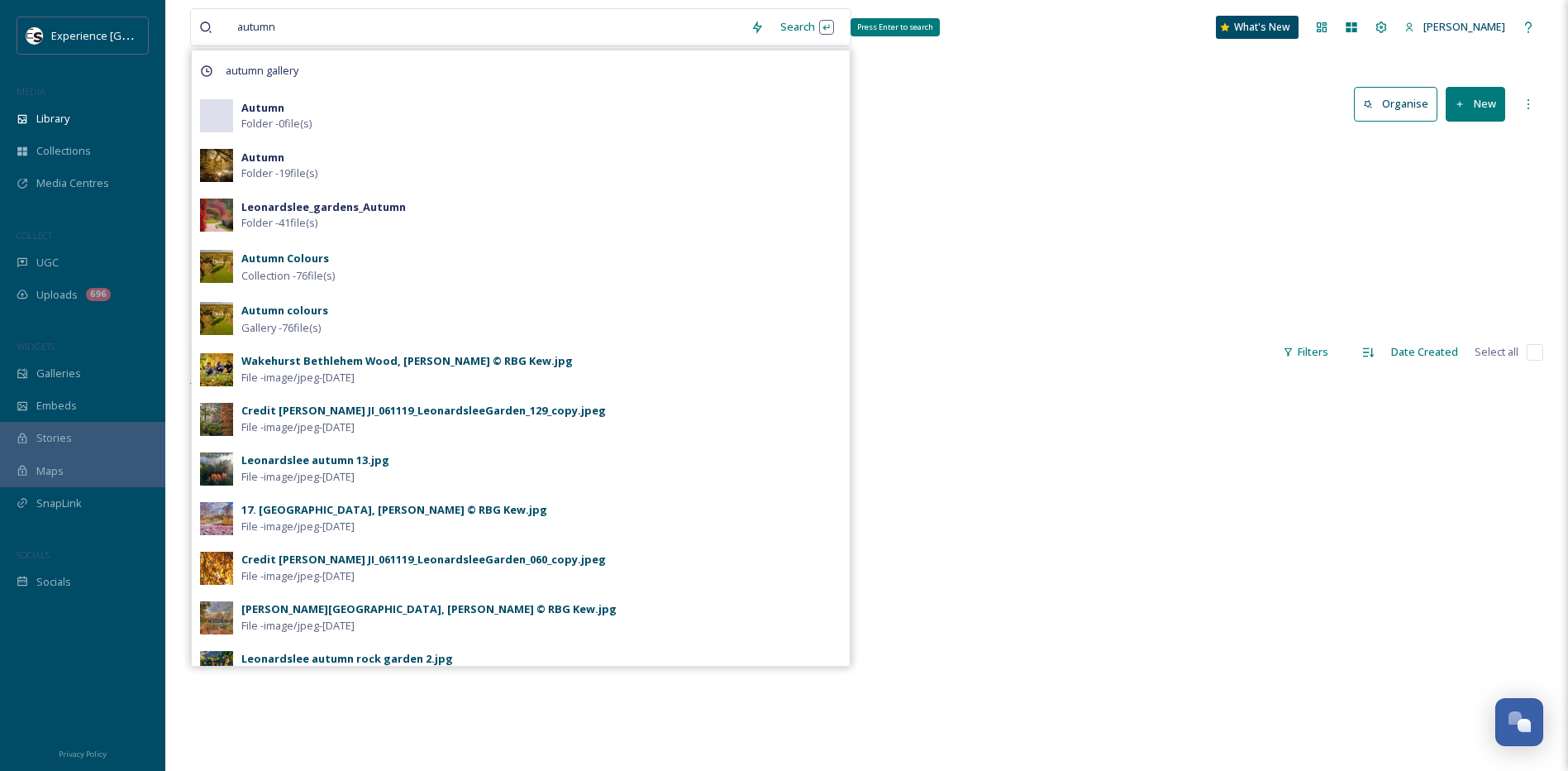
click at [812, 25] on div "Search Press Enter to search" at bounding box center [807, 27] width 70 height 33
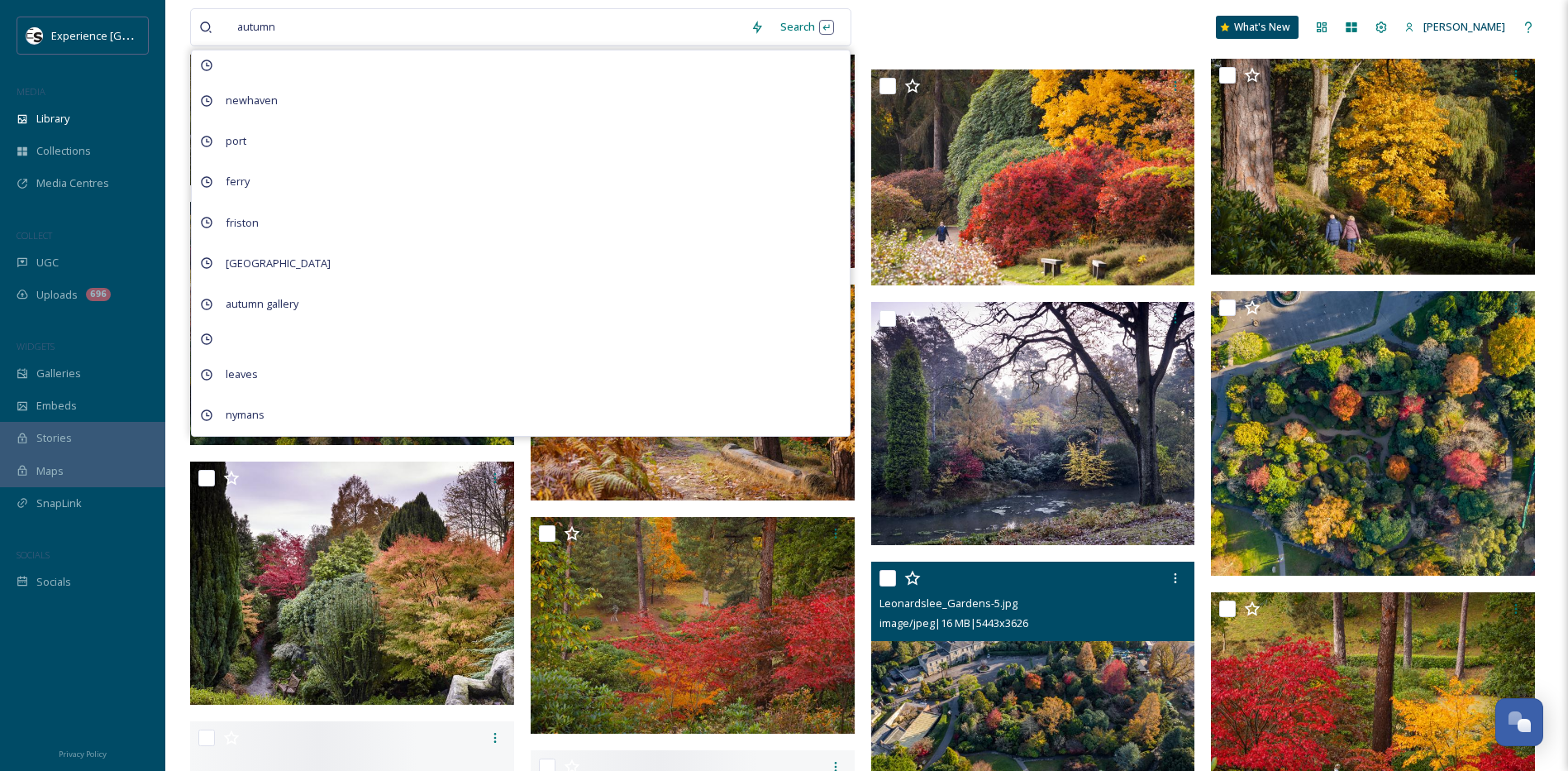
scroll to position [1571, 0]
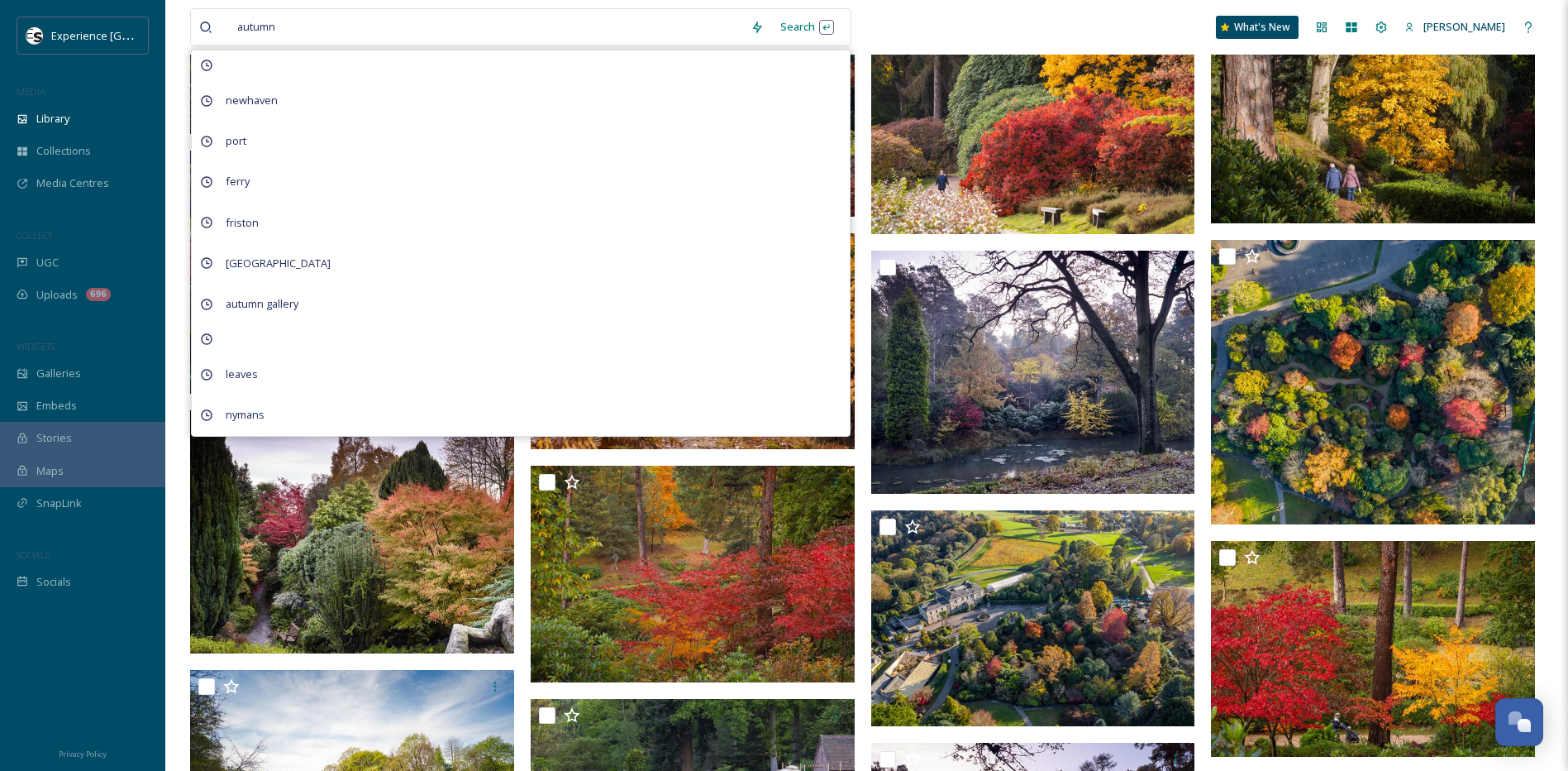
click at [894, 24] on div "autumn Search [GEOGRAPHIC_DATA] autumn gallery leaves nymans What's New [PERSON…" at bounding box center [867, 27] width 1353 height 54
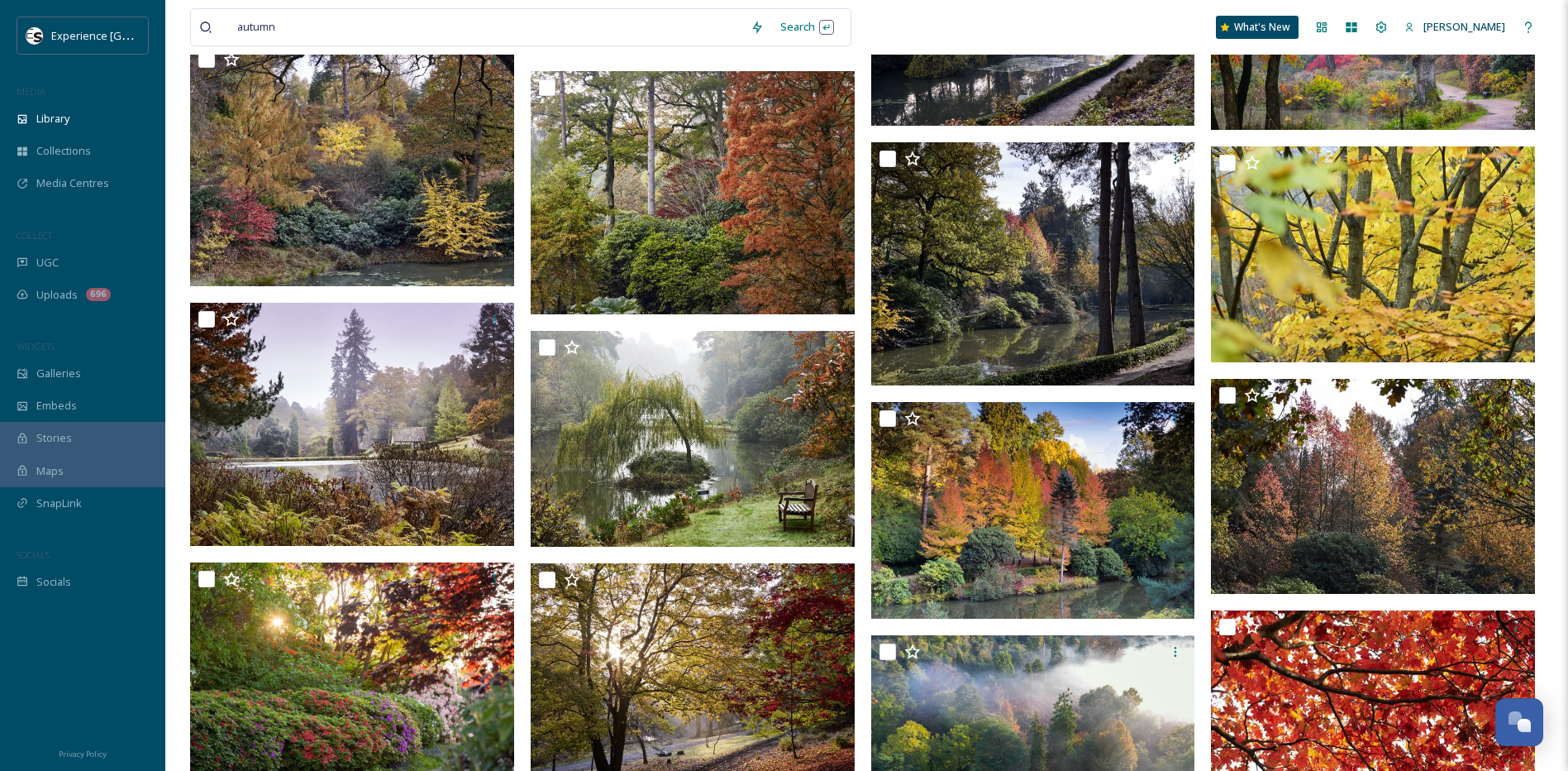
scroll to position [0, 0]
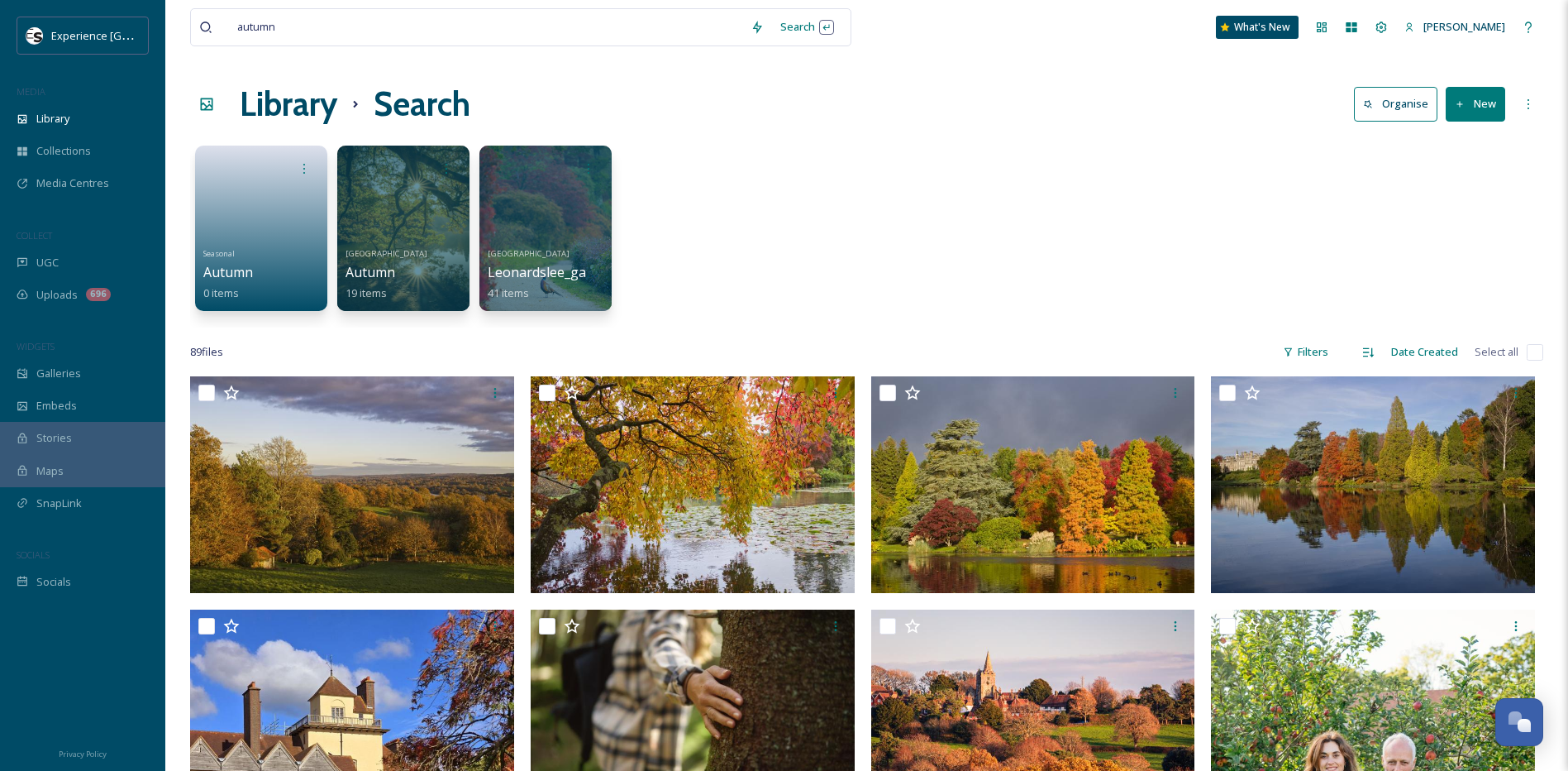
drag, startPoint x: 755, startPoint y: 621, endPoint x: 755, endPoint y: 189, distance: 432.0
drag, startPoint x: 297, startPoint y: 34, endPoint x: 7, endPoint y: 30, distance: 290.0
type input "c"
type input "a"
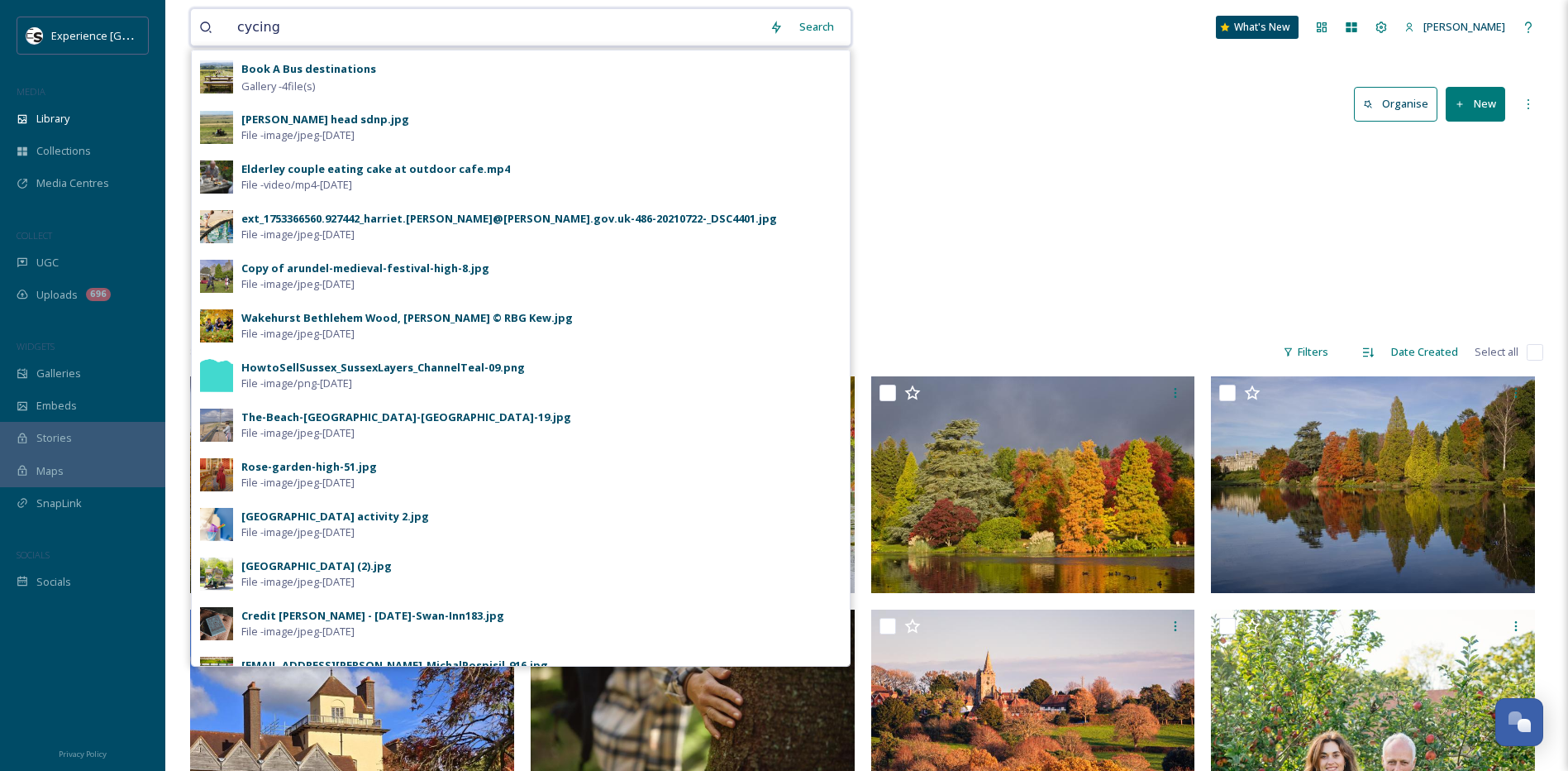
type input "cycling"
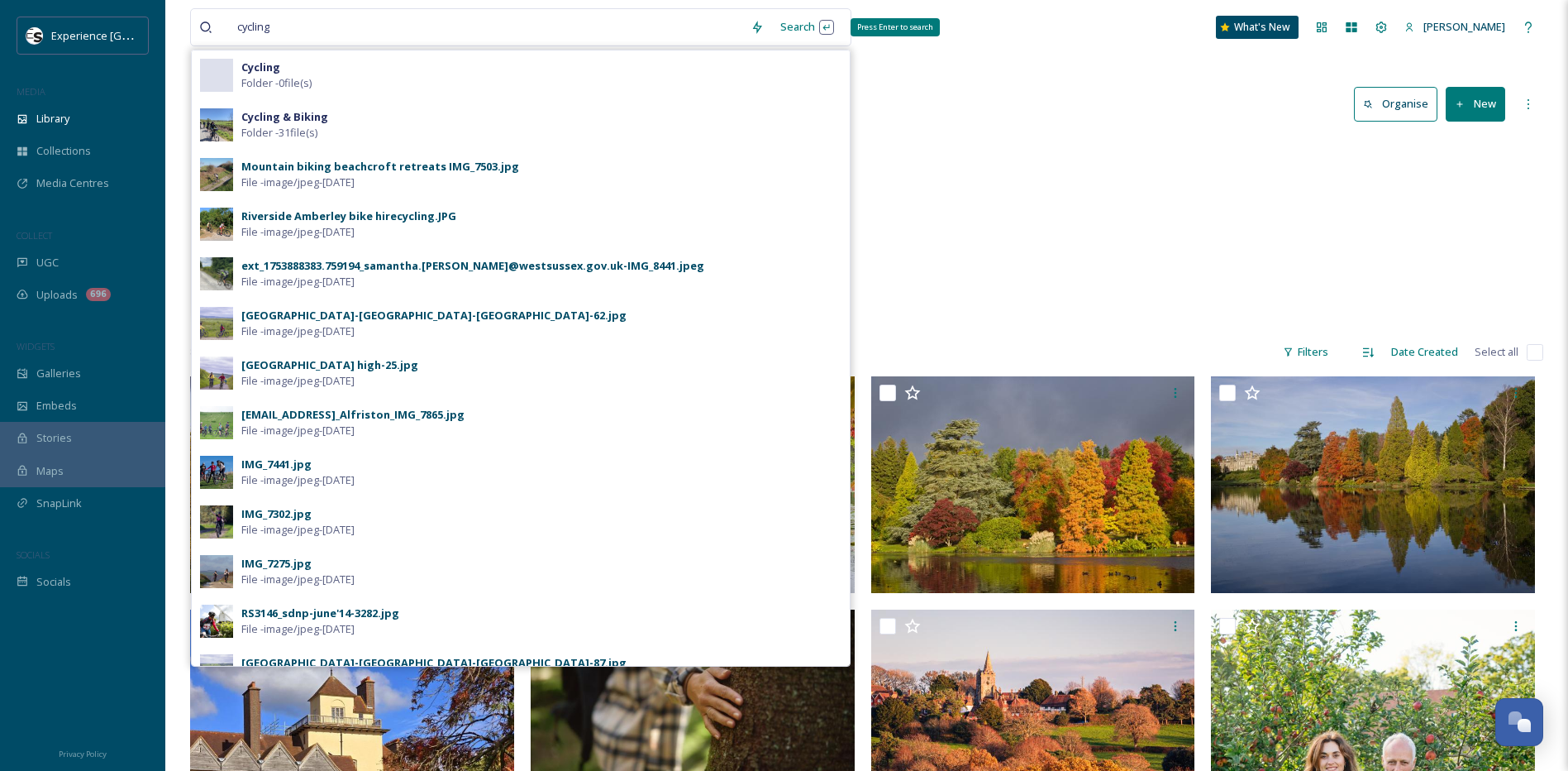
click at [794, 29] on div "Search Press Enter to search" at bounding box center [807, 27] width 70 height 33
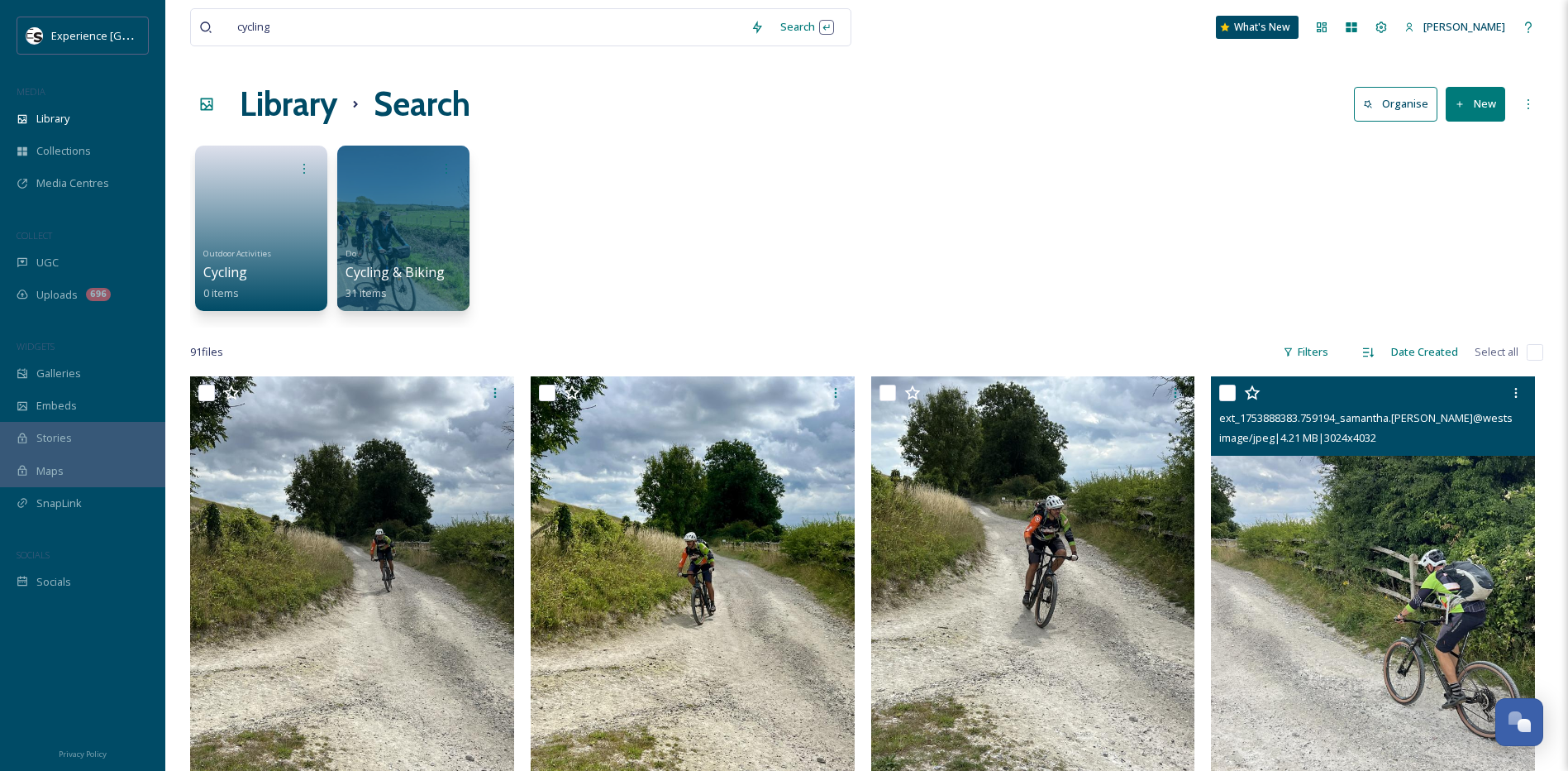
drag, startPoint x: 1349, startPoint y: 674, endPoint x: 1291, endPoint y: 391, distance: 288.9
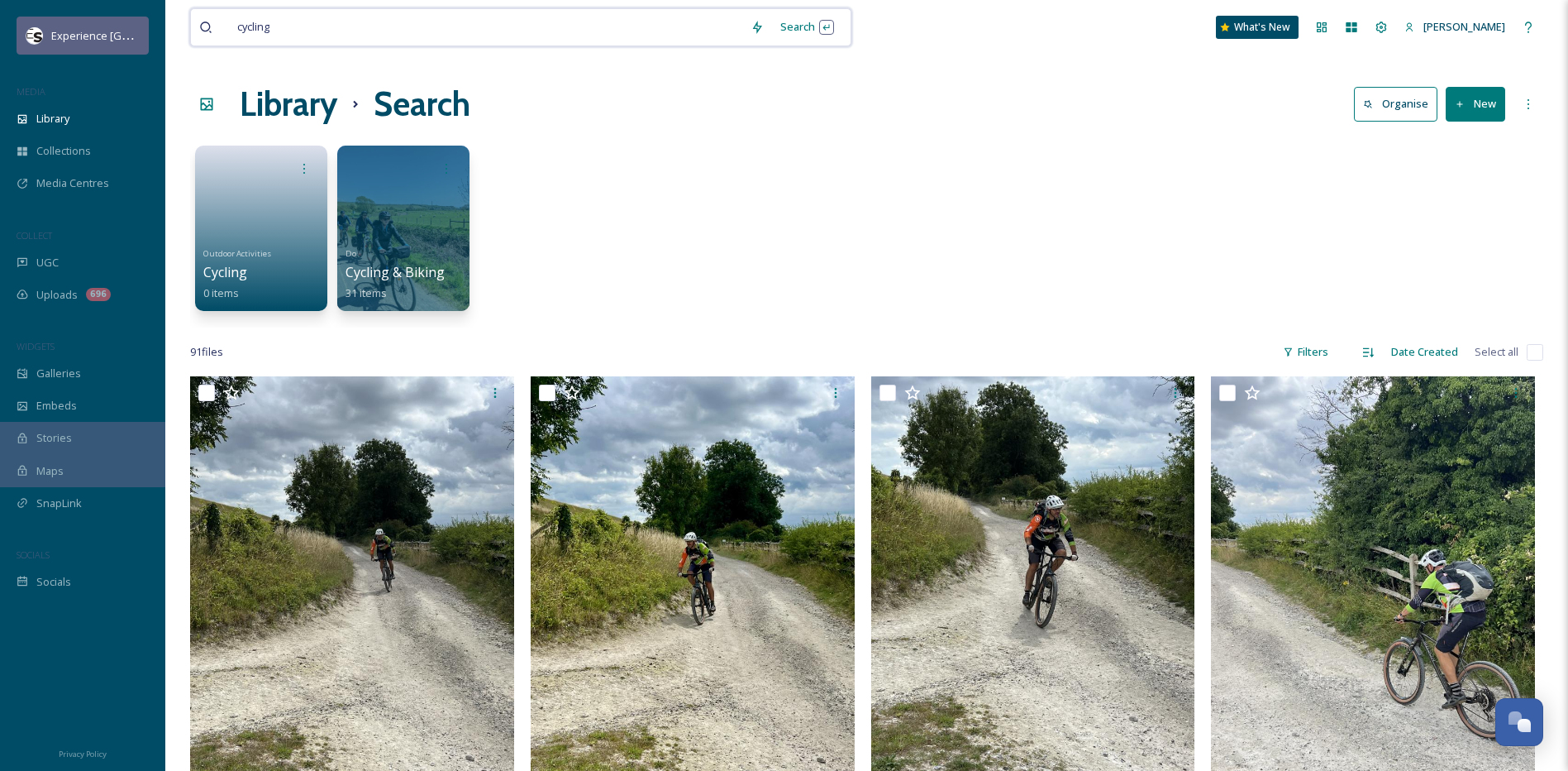
drag, startPoint x: 326, startPoint y: 22, endPoint x: 62, endPoint y: 24, distance: 264.0
type input "c"
type input "bike"
